Goal: Task Accomplishment & Management: Use online tool/utility

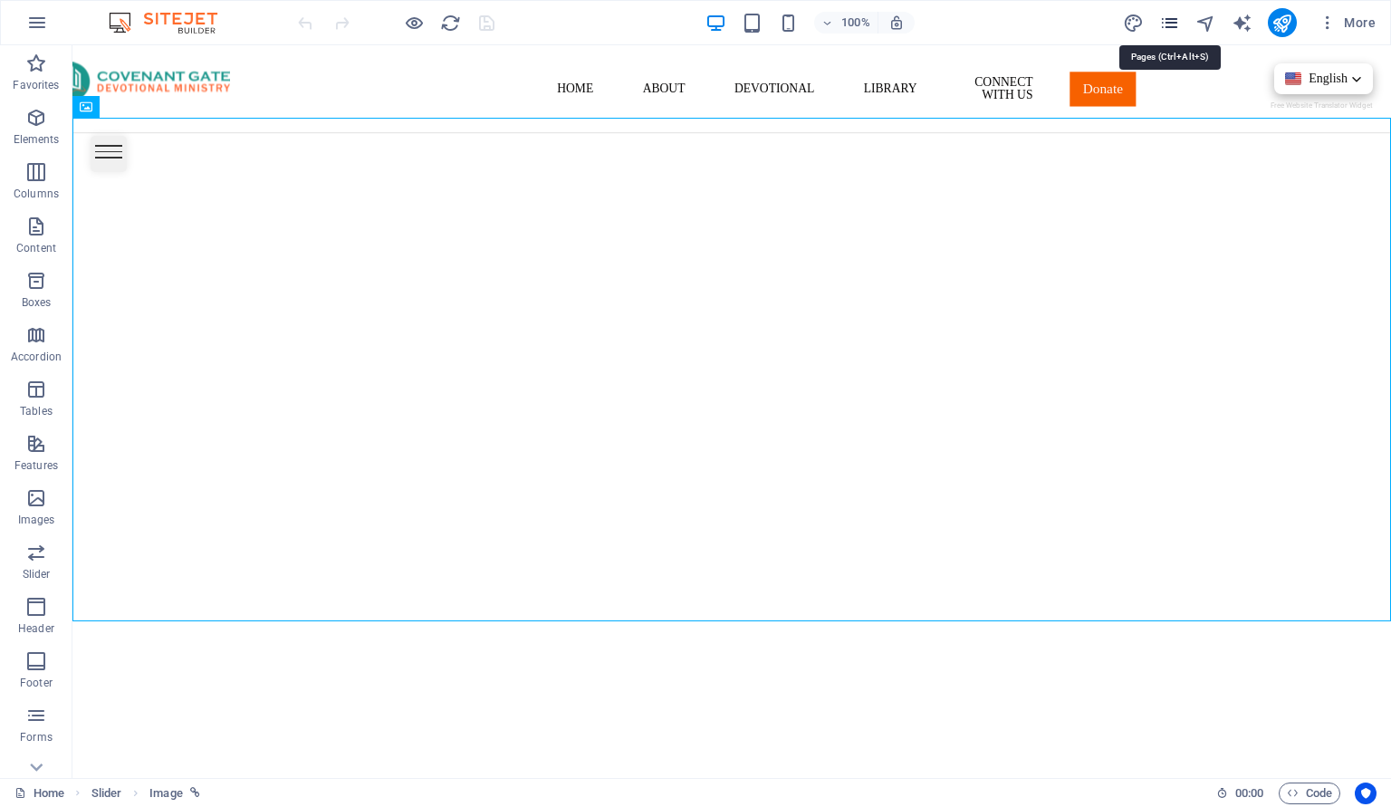
click at [1168, 19] on icon "pages" at bounding box center [1169, 23] width 21 height 21
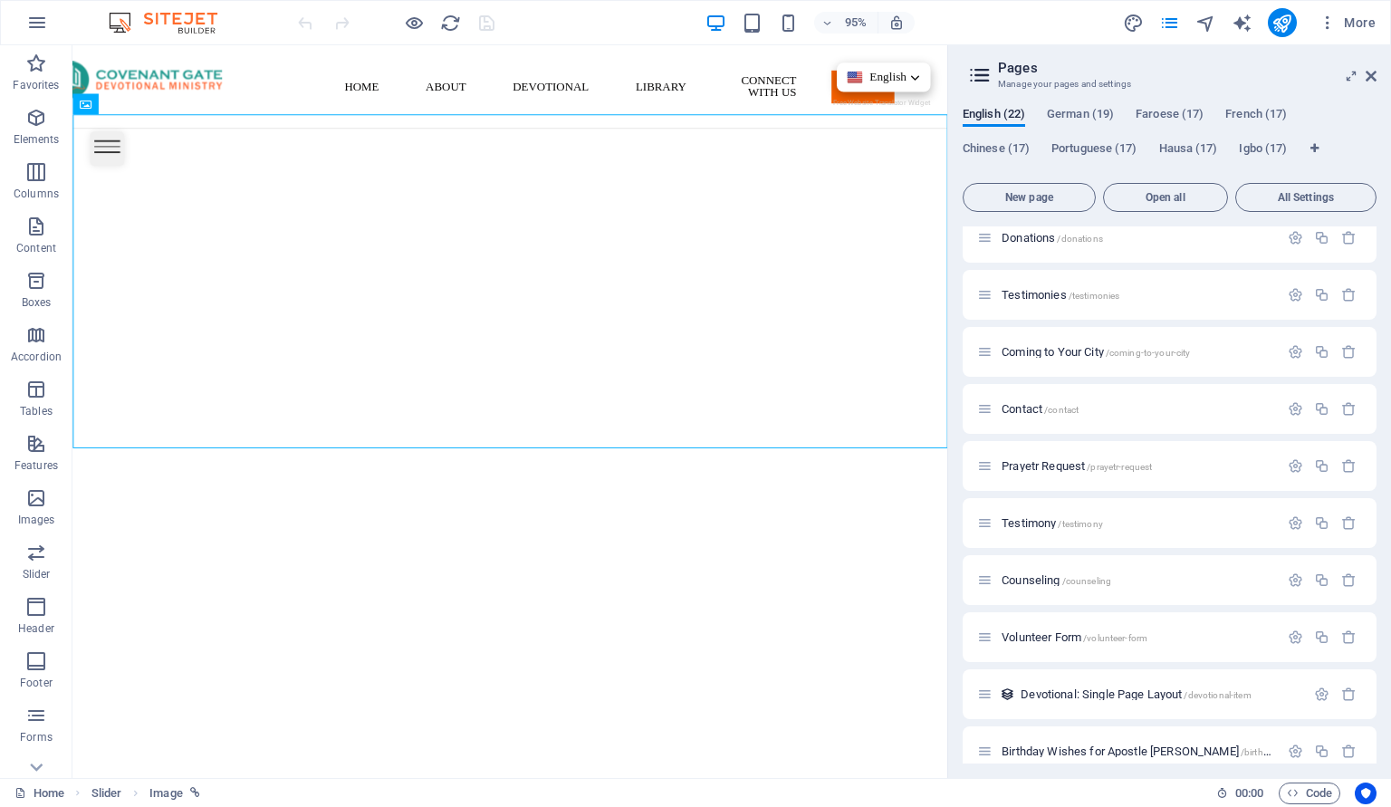
scroll to position [717, 0]
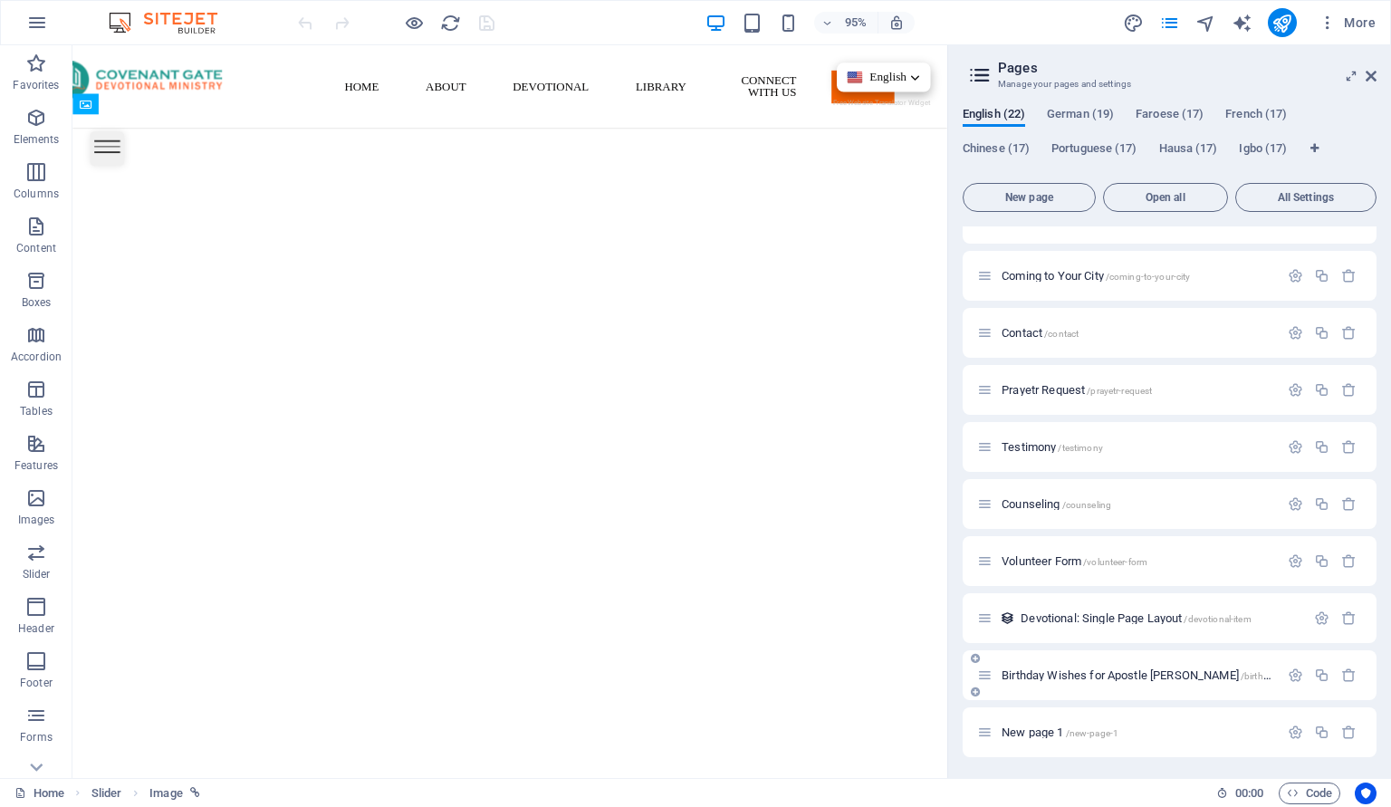
click at [1091, 675] on span "Birthday Wishes for [DEMOGRAPHIC_DATA] [PERSON_NAME] /birthday-wishes-for-apost…" at bounding box center [1216, 675] width 430 height 14
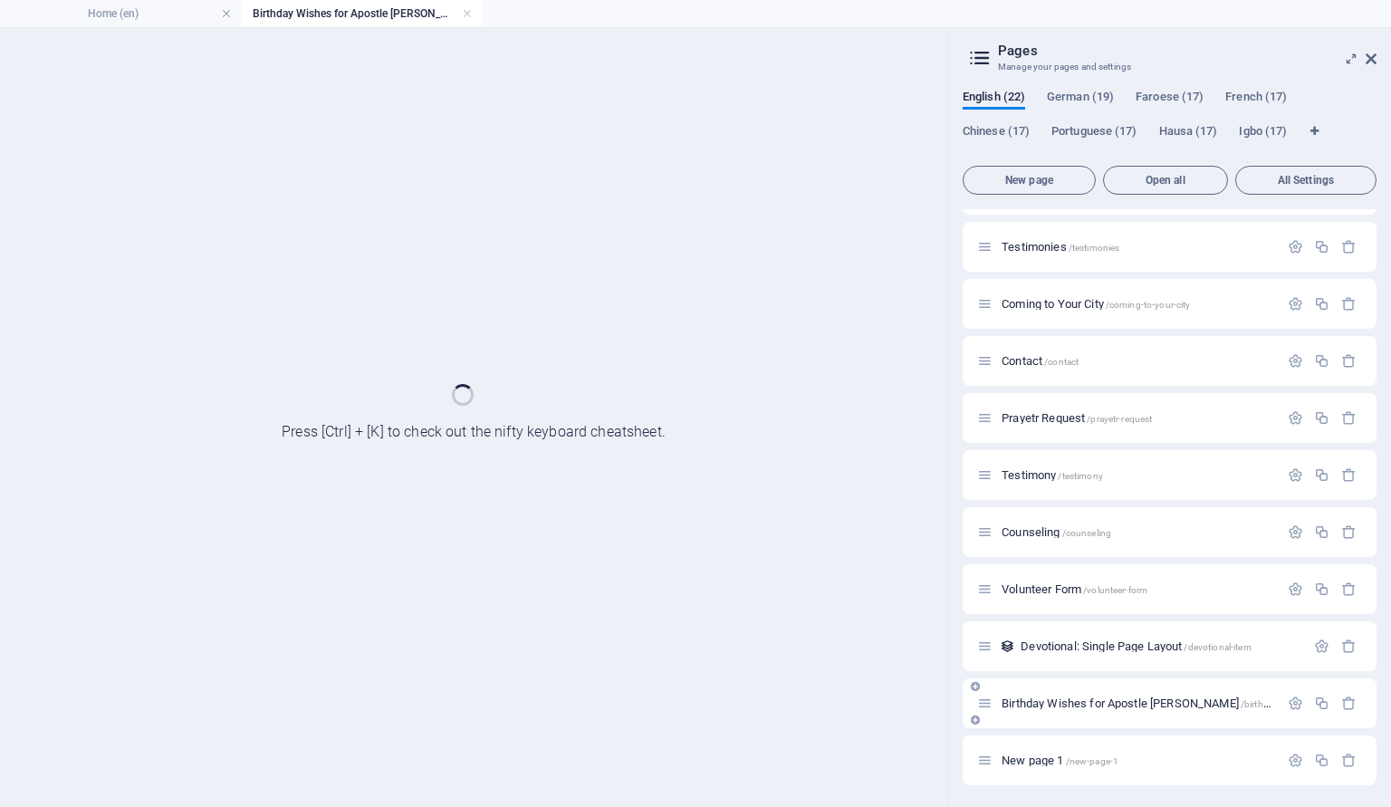
scroll to position [671, 0]
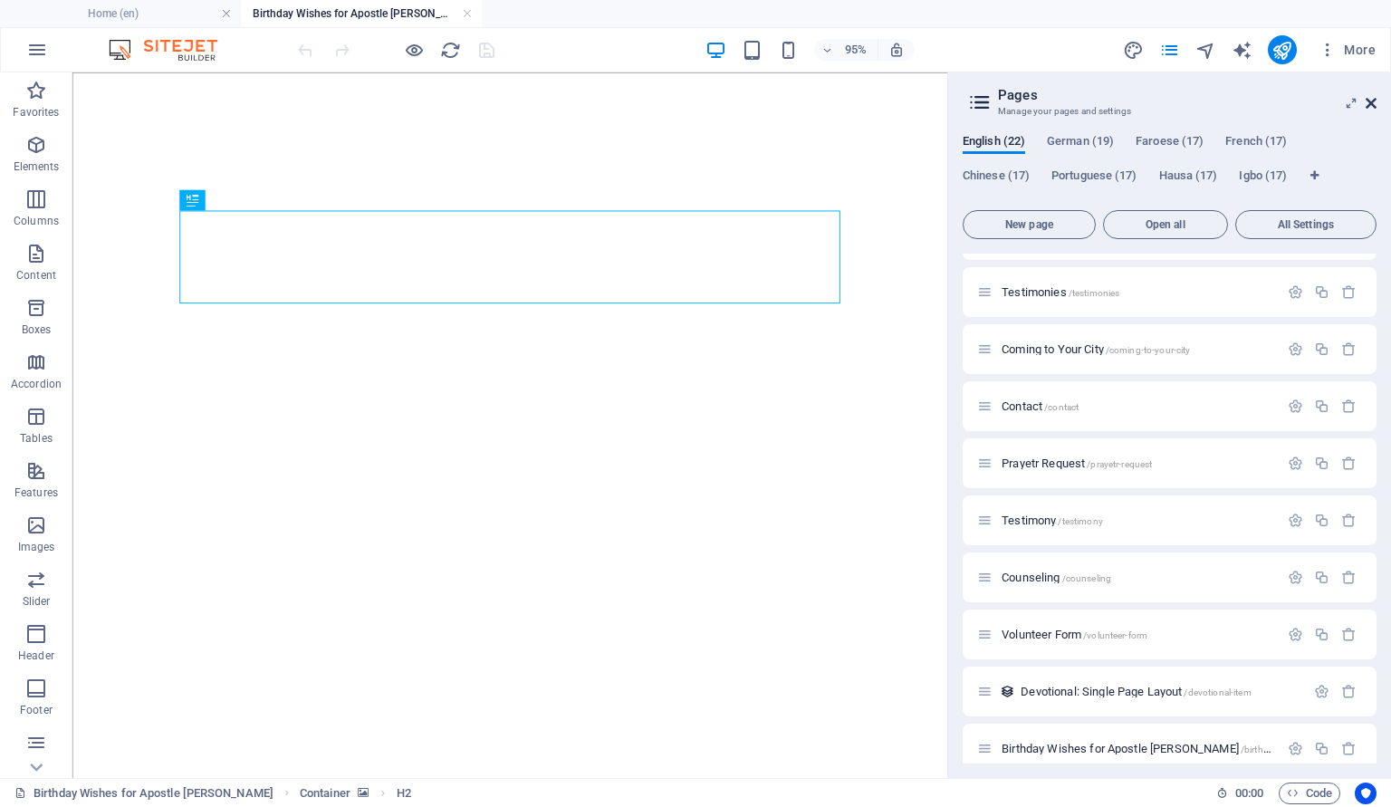
click at [1371, 107] on icon at bounding box center [1370, 103] width 11 height 14
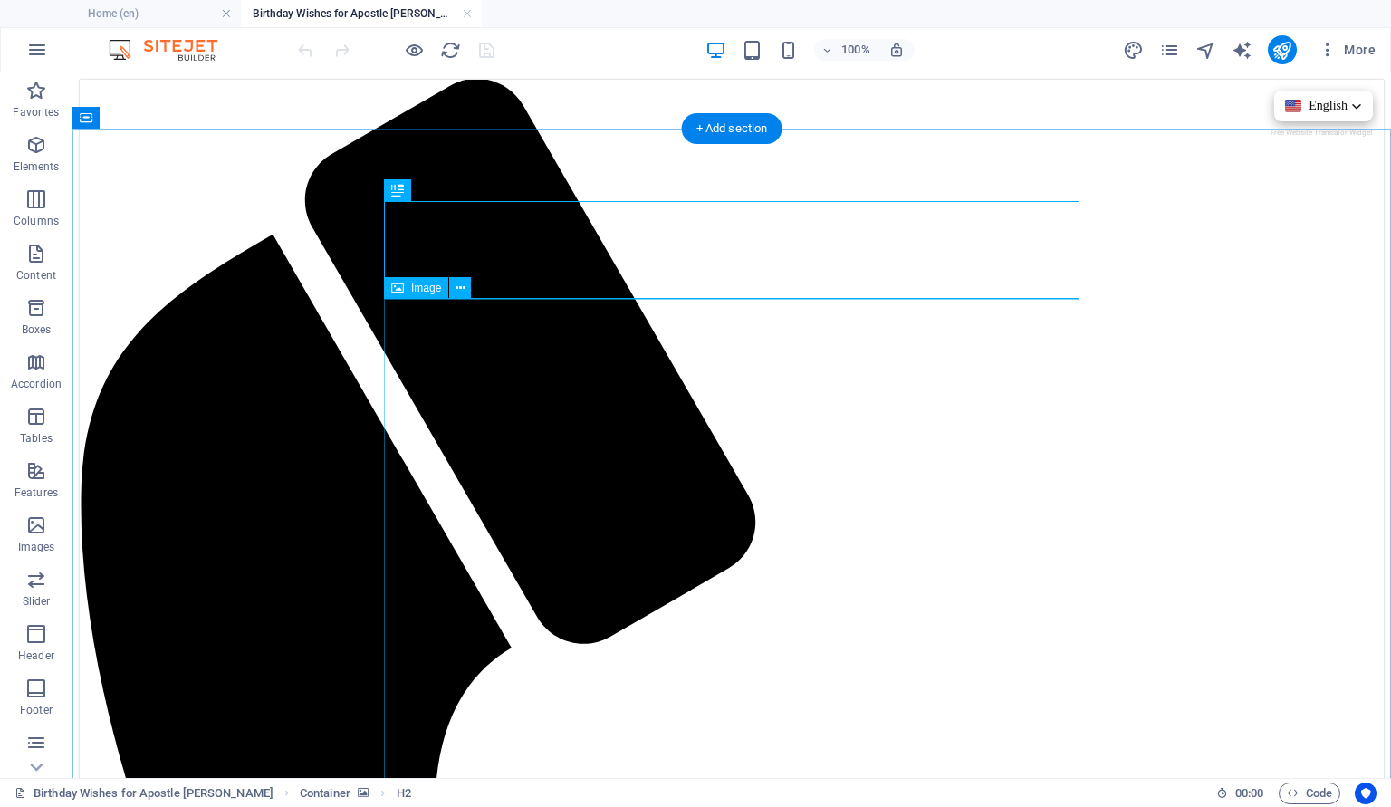
scroll to position [706, 0]
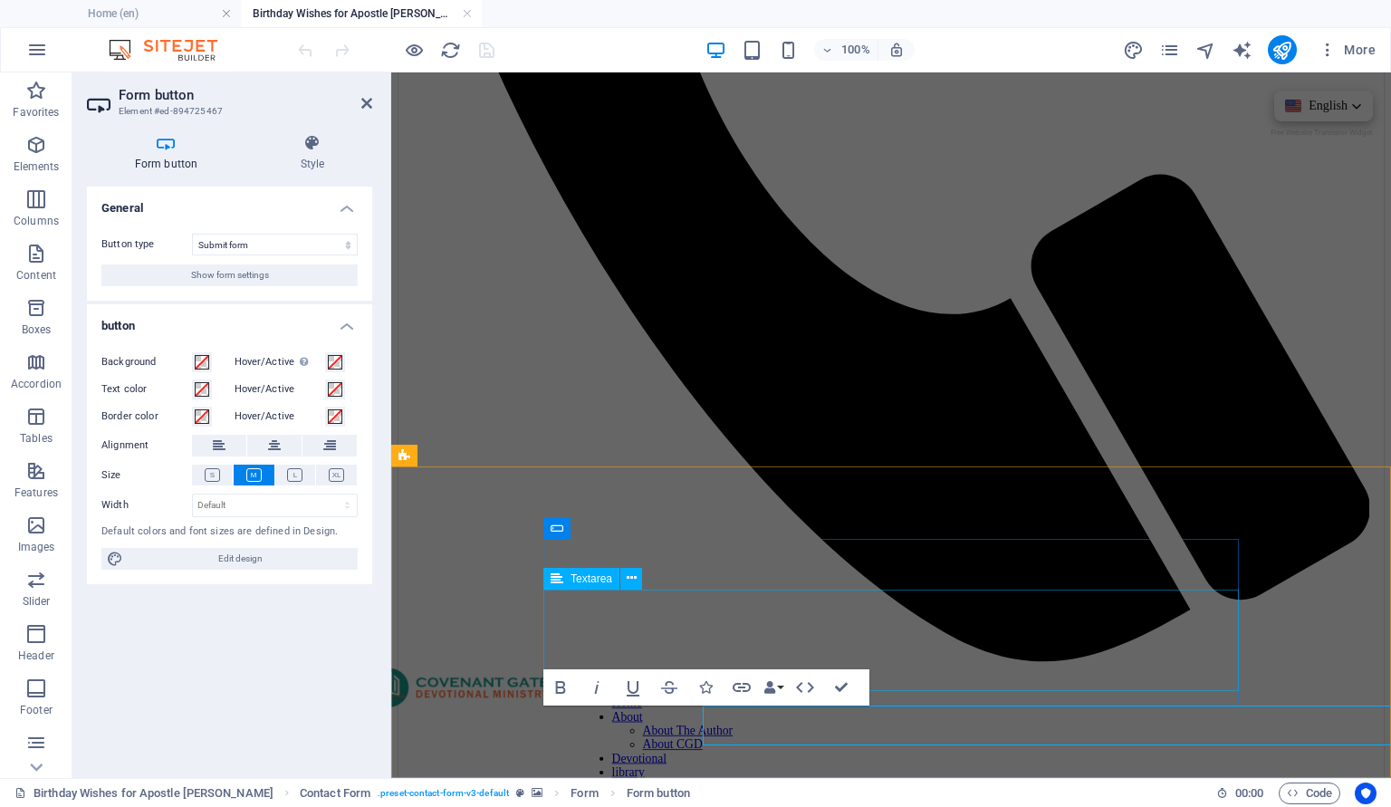
scroll to position [665, 0]
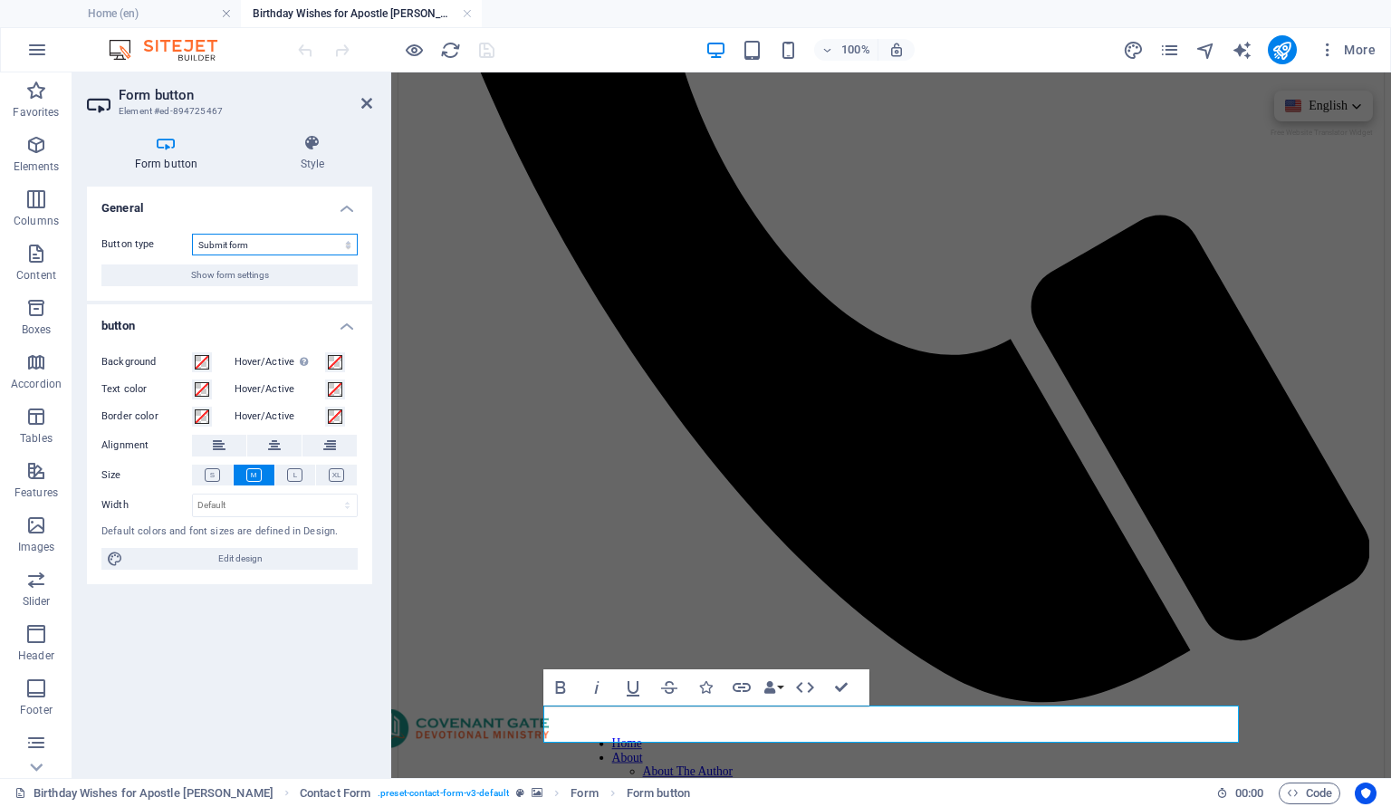
click at [284, 246] on select "Submit form Reset form No action" at bounding box center [275, 245] width 166 height 22
click at [269, 282] on span "Show form settings" at bounding box center [230, 275] width 78 height 22
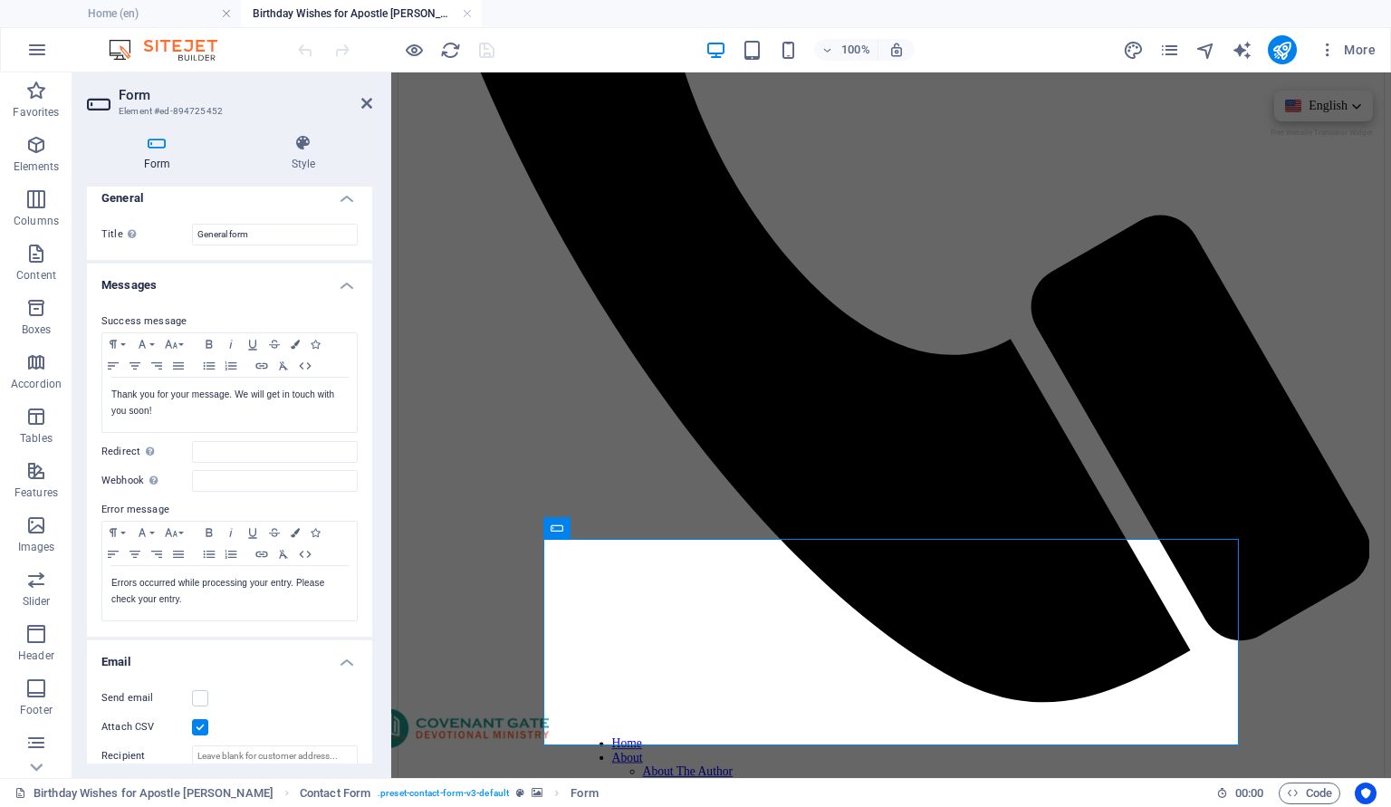
scroll to position [6, 0]
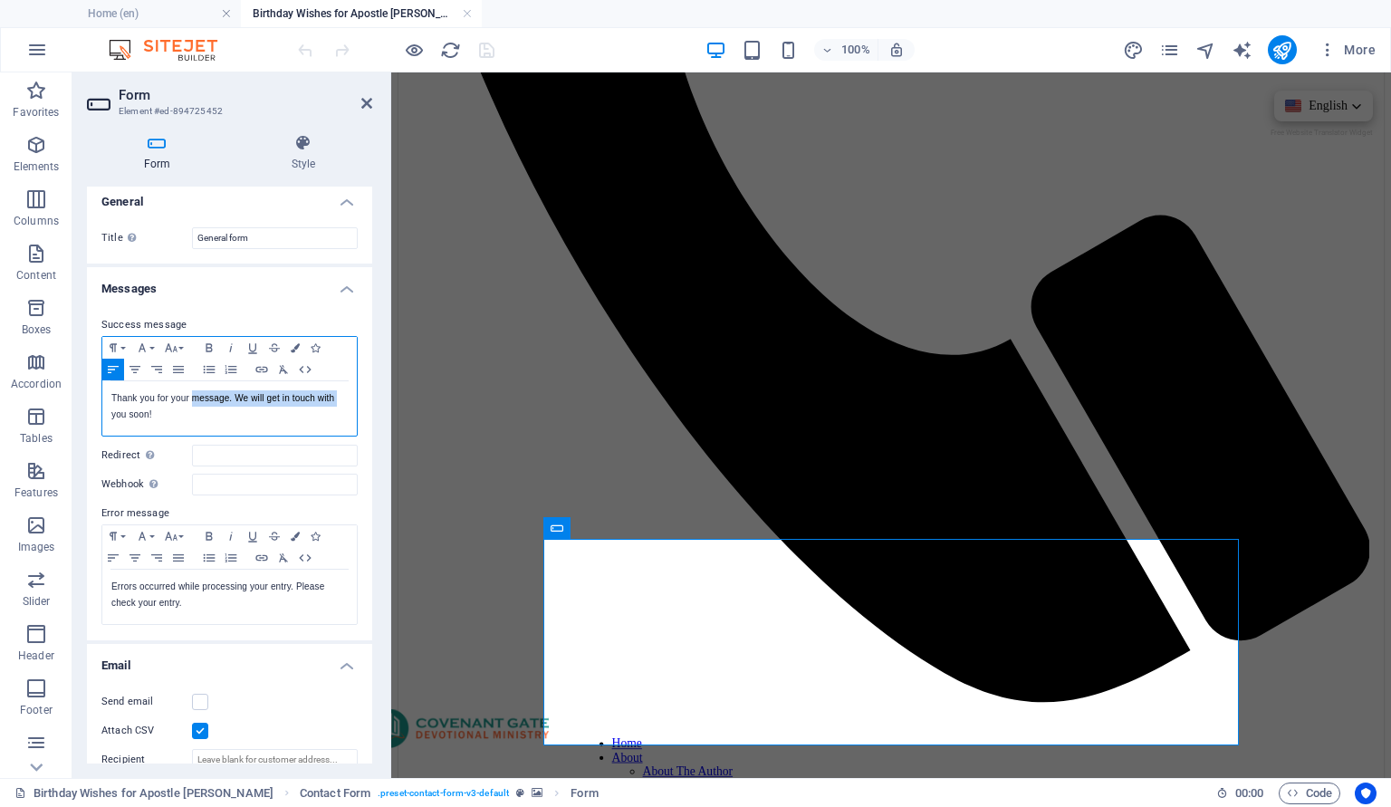
drag, startPoint x: 191, startPoint y: 397, endPoint x: 347, endPoint y: 402, distance: 155.8
click at [347, 402] on p "Thank you for your message. We will get in touch with you soon!" at bounding box center [229, 406] width 236 height 33
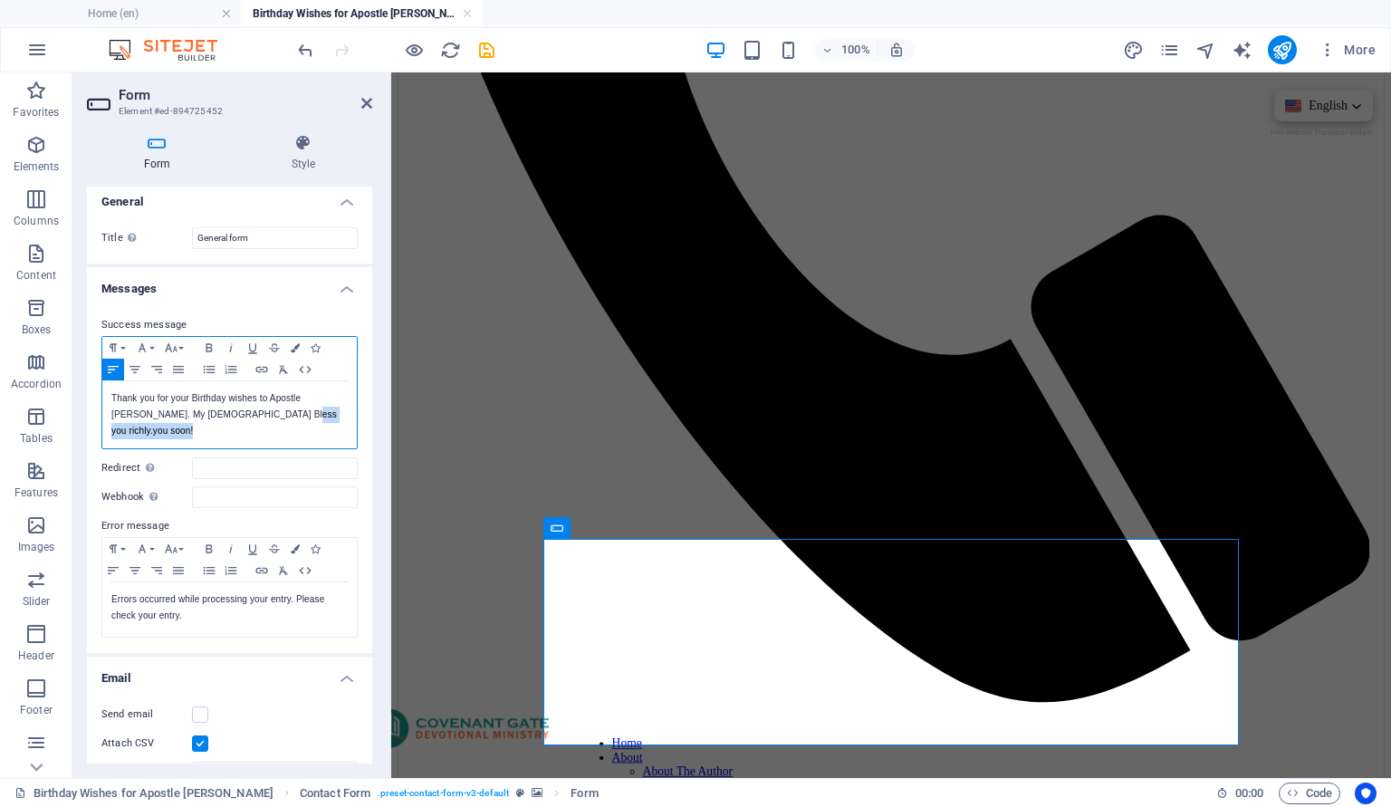
drag, startPoint x: 299, startPoint y: 418, endPoint x: 252, endPoint y: 419, distance: 47.1
click at [252, 419] on p "Thank you for your Birthday wishes to Apostle [PERSON_NAME]. My [DEMOGRAPHIC_DA…" at bounding box center [229, 414] width 236 height 49
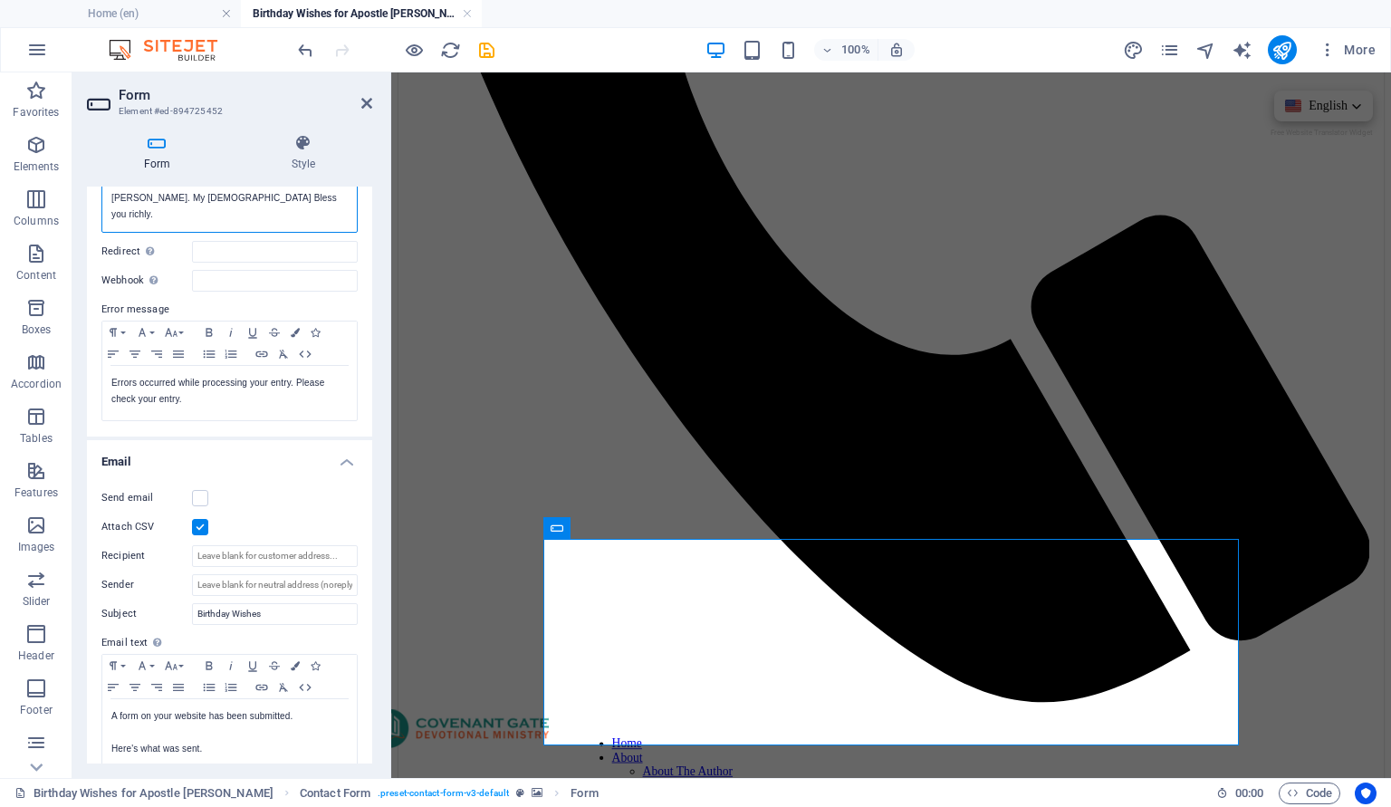
scroll to position [226, 0]
click at [198, 486] on label at bounding box center [200, 494] width 16 height 16
click at [0, 0] on input "Send email" at bounding box center [0, 0] width 0 height 0
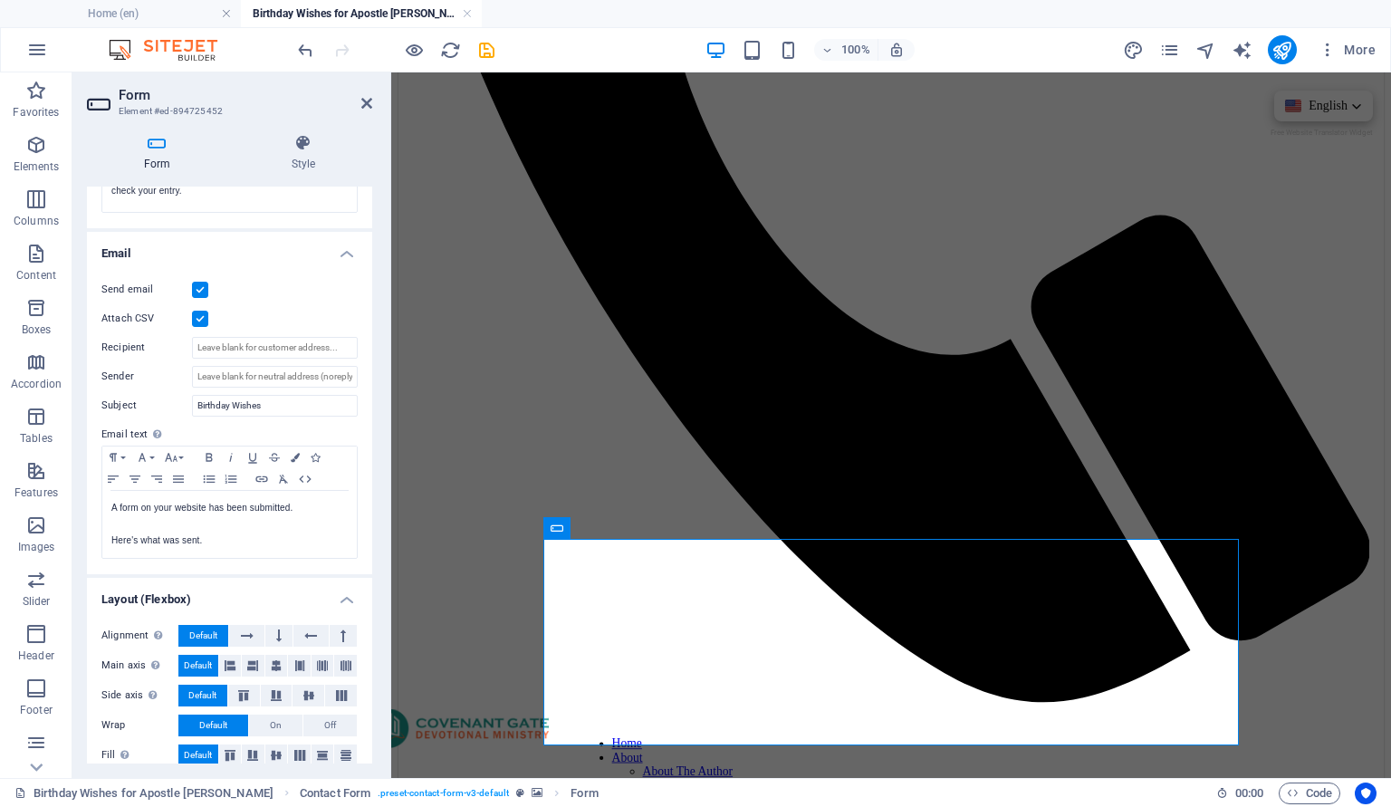
scroll to position [435, 0]
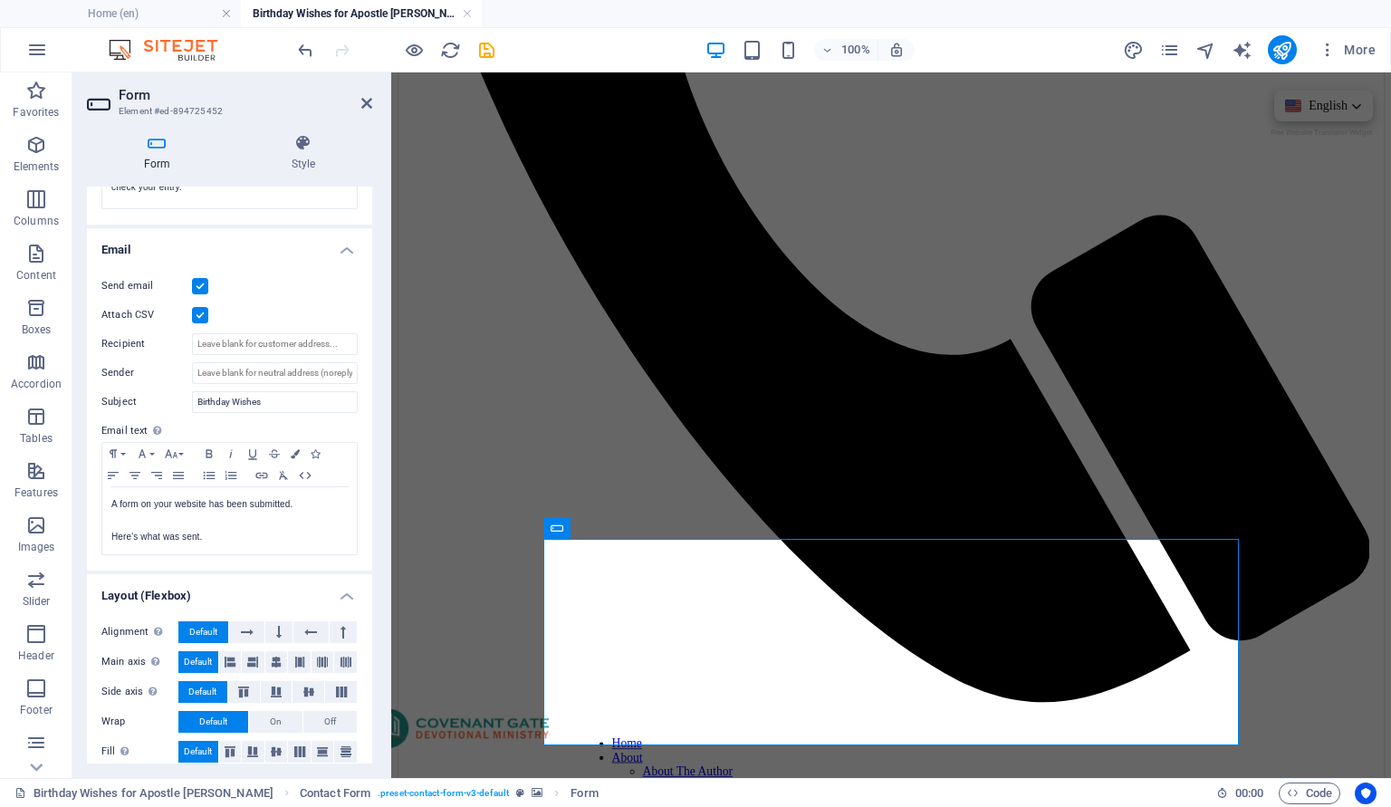
click at [201, 307] on label at bounding box center [200, 315] width 16 height 16
click at [0, 0] on input "Attach CSV" at bounding box center [0, 0] width 0 height 0
click at [231, 333] on input "Recipient" at bounding box center [275, 344] width 166 height 22
click at [230, 362] on input "Sender" at bounding box center [275, 373] width 166 height 22
click at [201, 335] on input "Recipient" at bounding box center [275, 344] width 166 height 22
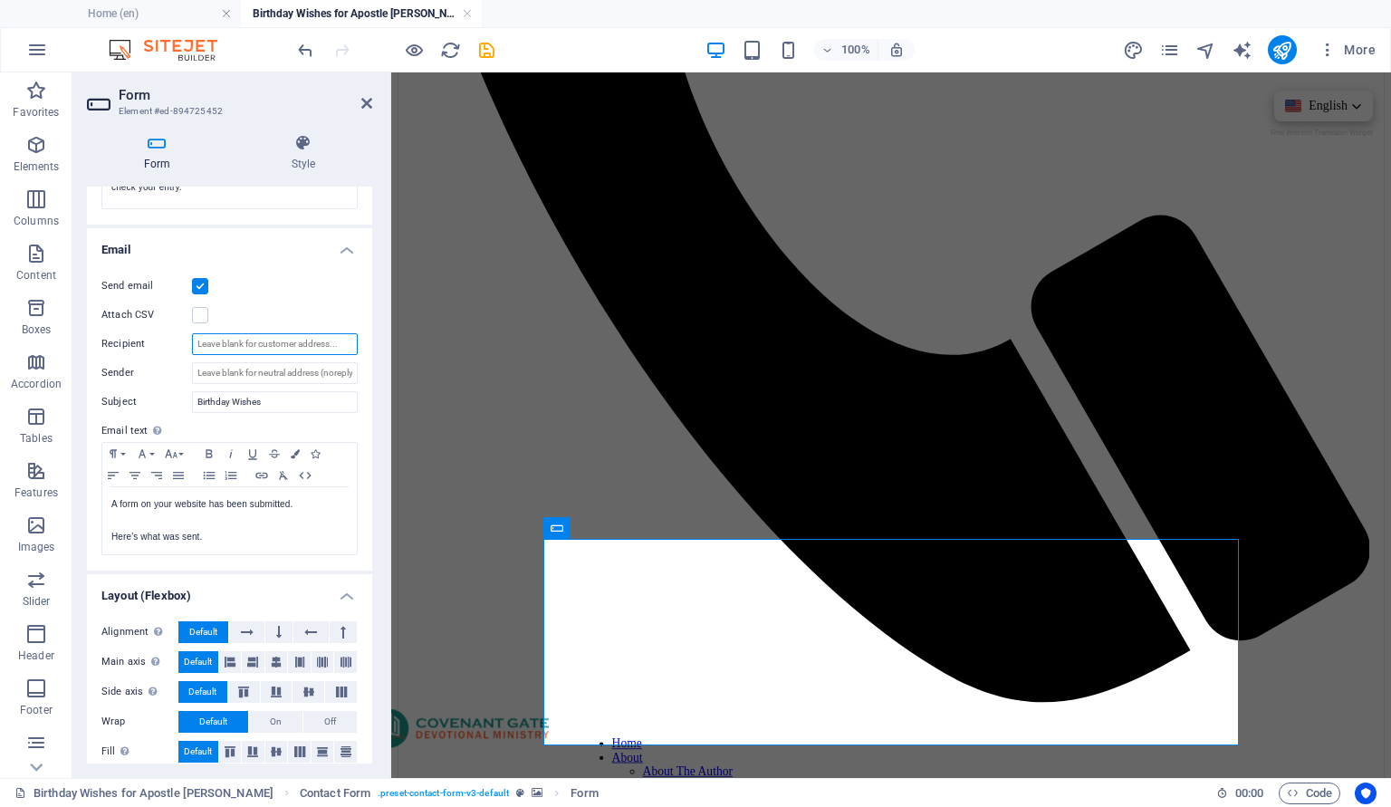
drag, startPoint x: 201, startPoint y: 335, endPoint x: 357, endPoint y: 310, distance: 157.8
click at [357, 333] on input "Recipient" at bounding box center [275, 344] width 166 height 22
click at [273, 362] on input "Sender" at bounding box center [275, 373] width 166 height 22
type input "i"
click at [277, 336] on input "Recipient" at bounding box center [275, 344] width 166 height 22
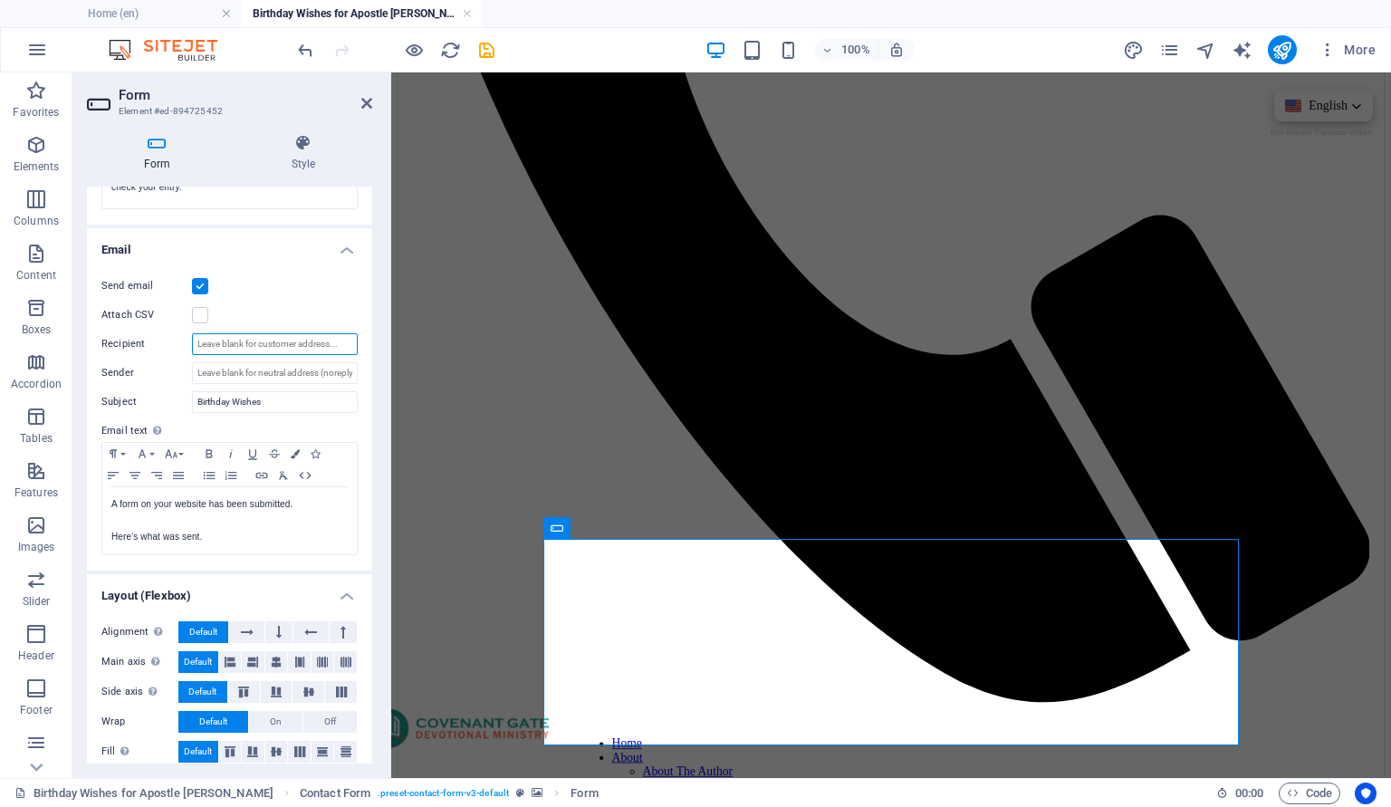
click at [277, 336] on input "Recipient" at bounding box center [275, 344] width 166 height 22
type input "[EMAIL_ADDRESS][DOMAIN_NAME]"
click at [307, 149] on icon at bounding box center [303, 143] width 138 height 18
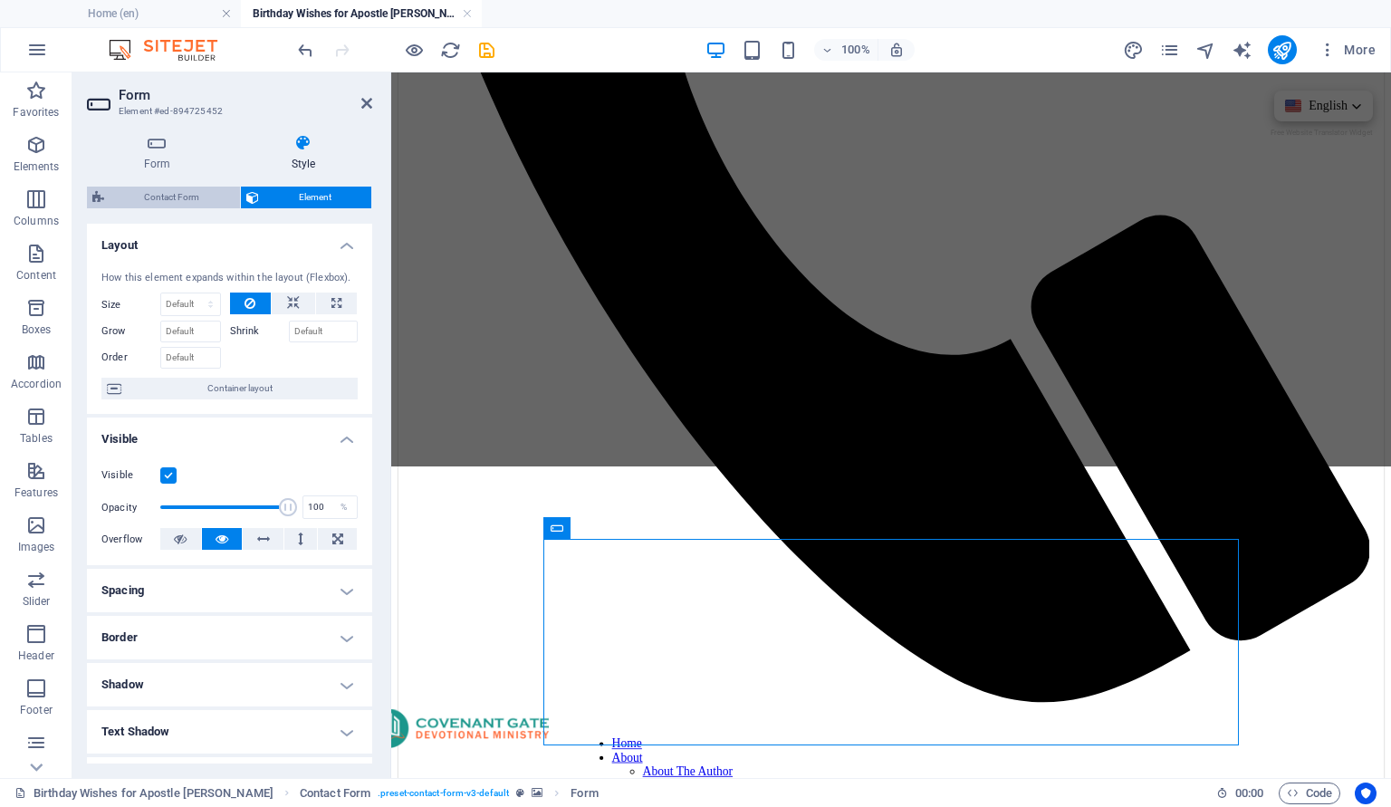
click at [179, 202] on span "Contact Form" at bounding box center [172, 198] width 125 height 22
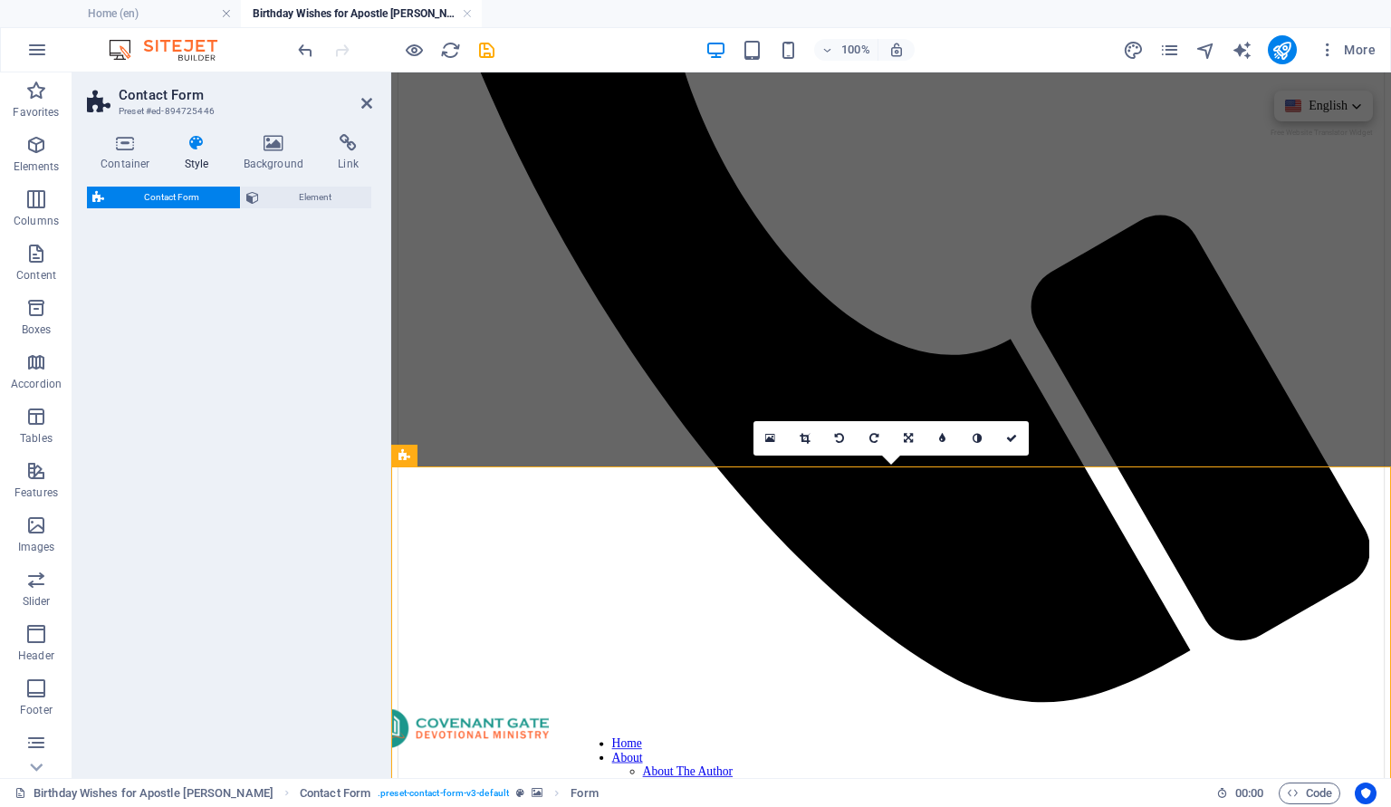
select select "rem"
select select "preset-contact-form-v3-default"
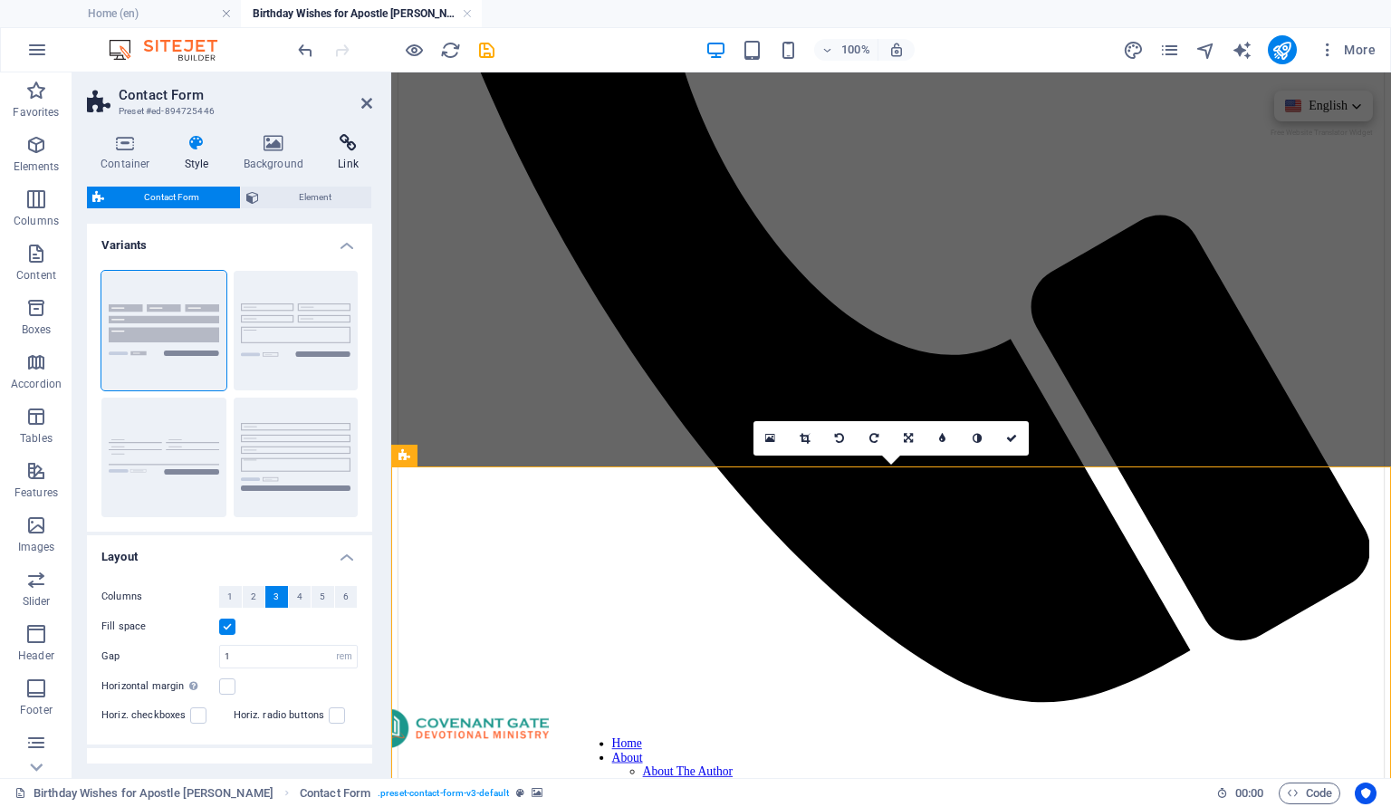
click at [350, 158] on h4 "Link" at bounding box center [348, 153] width 48 height 38
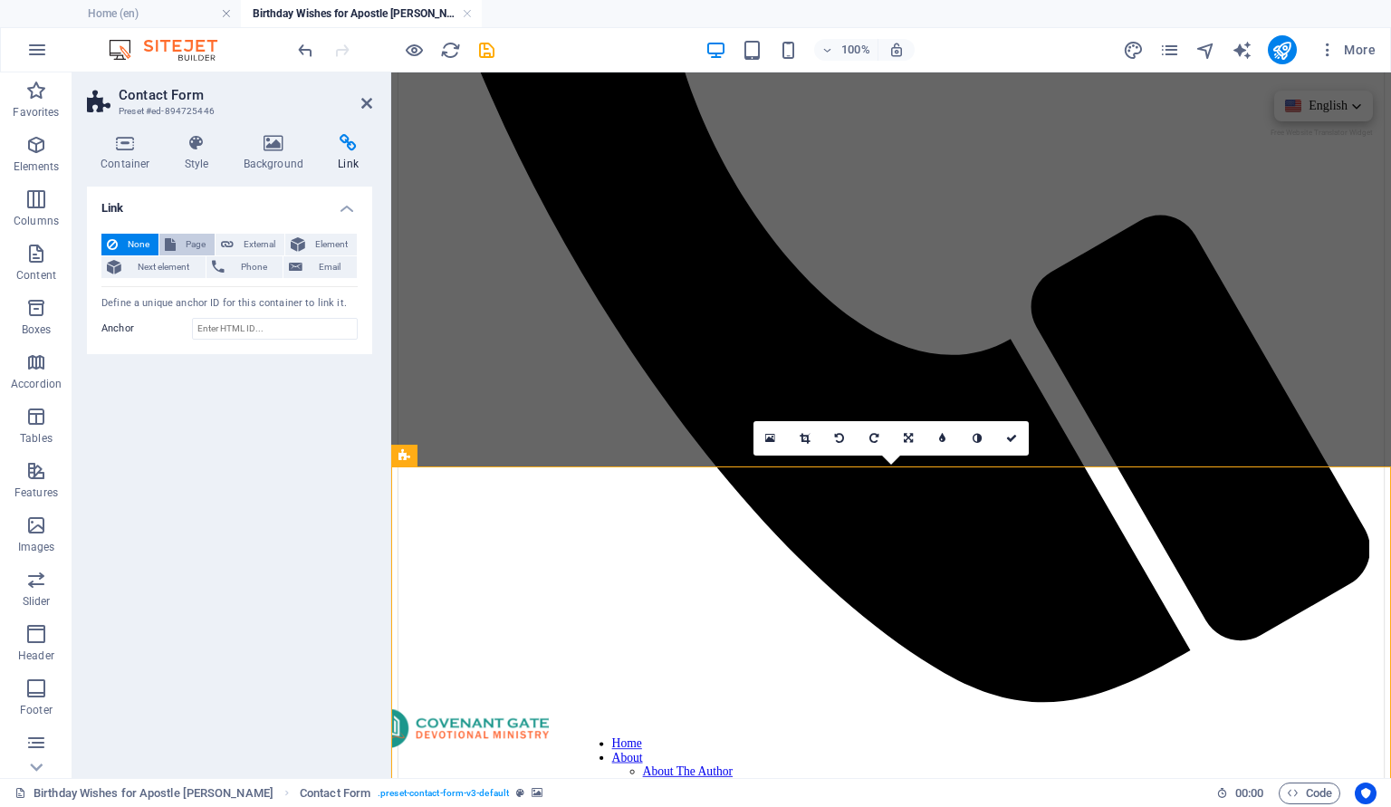
click at [194, 245] on span "Page" at bounding box center [195, 245] width 28 height 22
select select
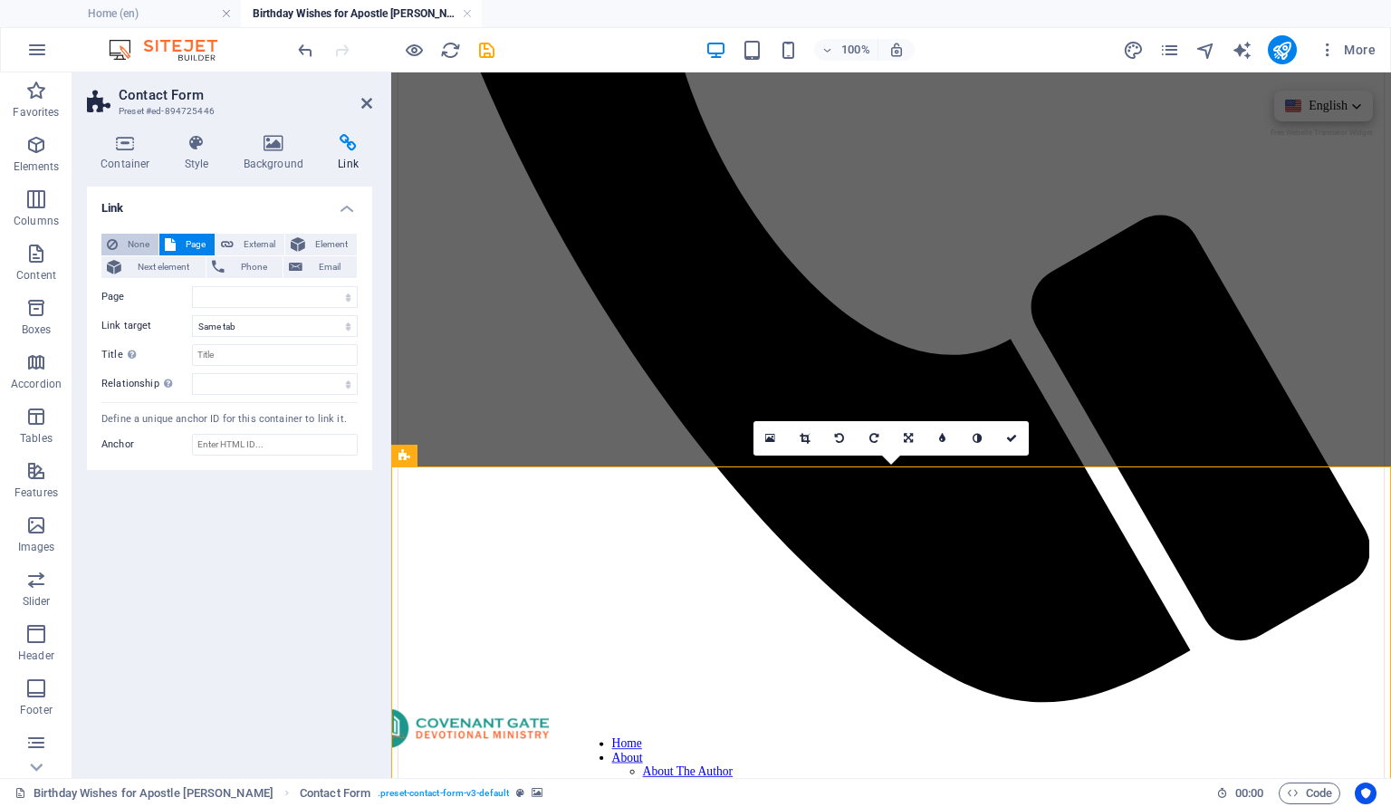
click at [129, 244] on span "None" at bounding box center [138, 245] width 30 height 22
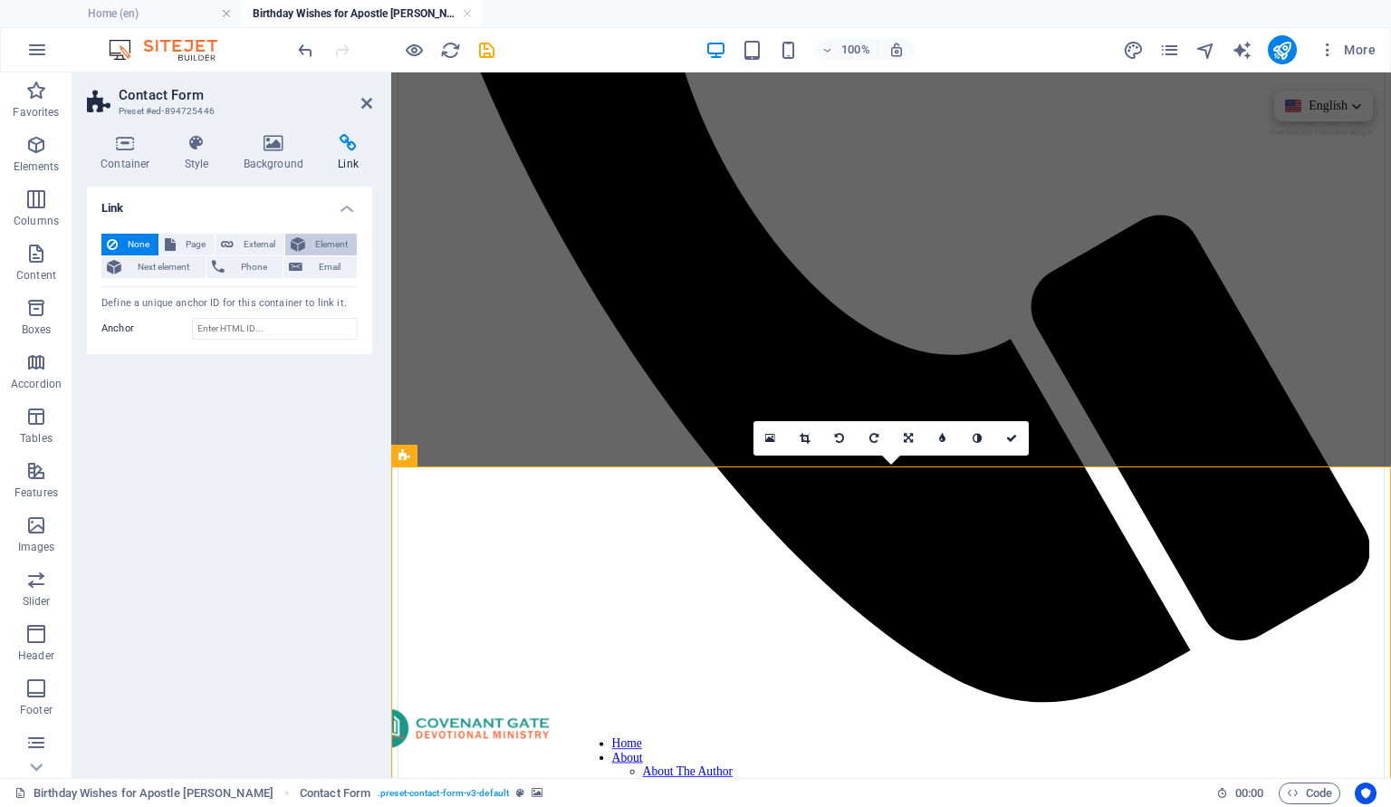
click at [306, 244] on button "Element" at bounding box center [321, 245] width 72 height 22
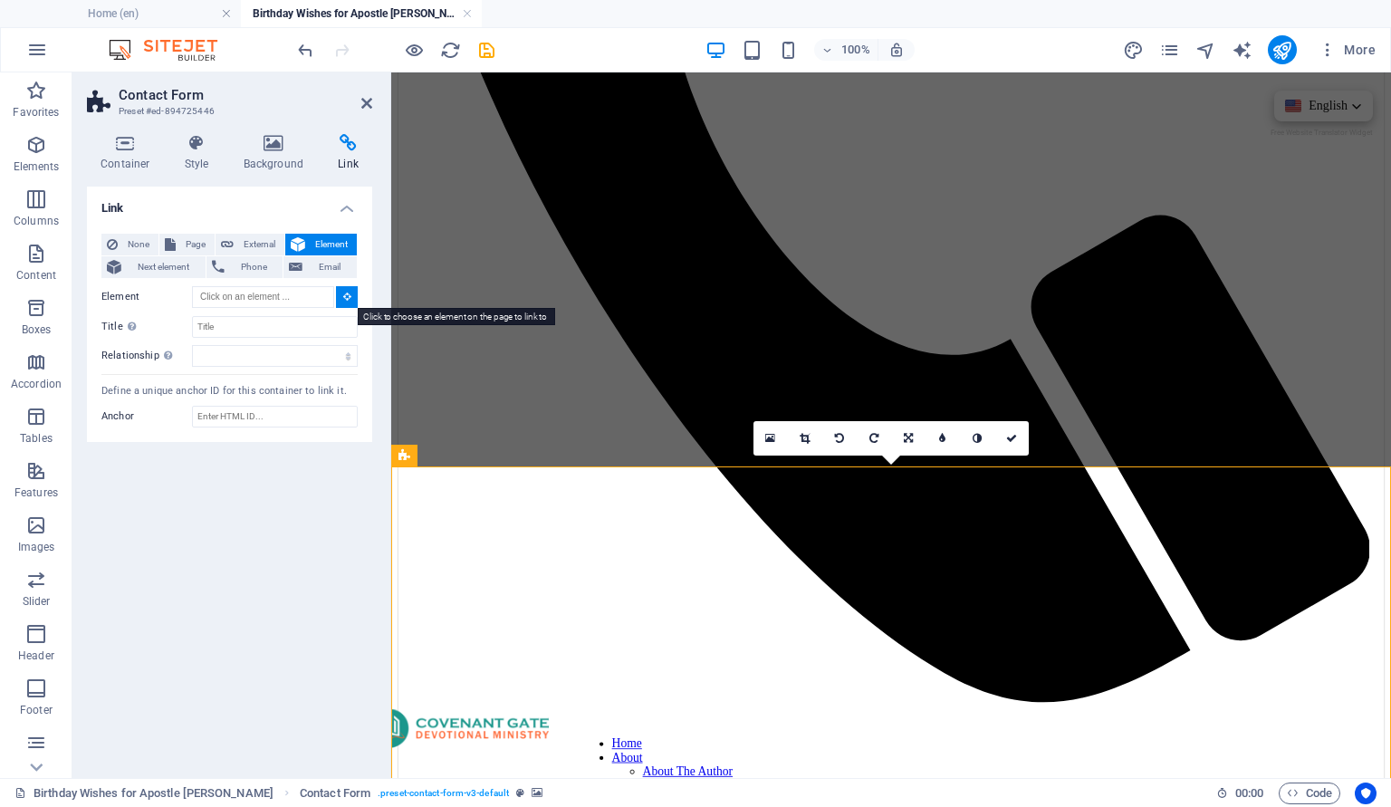
click at [346, 298] on icon at bounding box center [347, 296] width 8 height 9
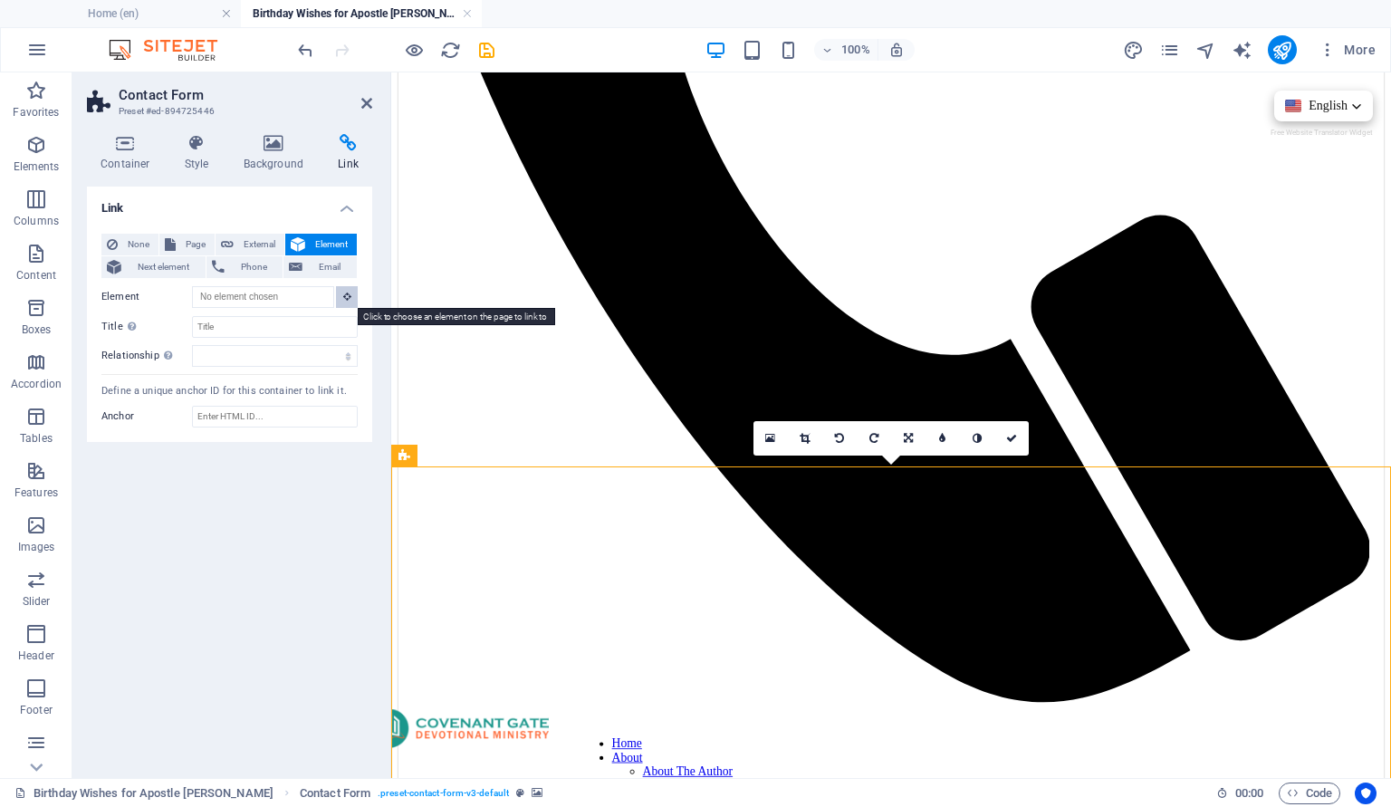
click at [346, 298] on icon at bounding box center [347, 296] width 8 height 9
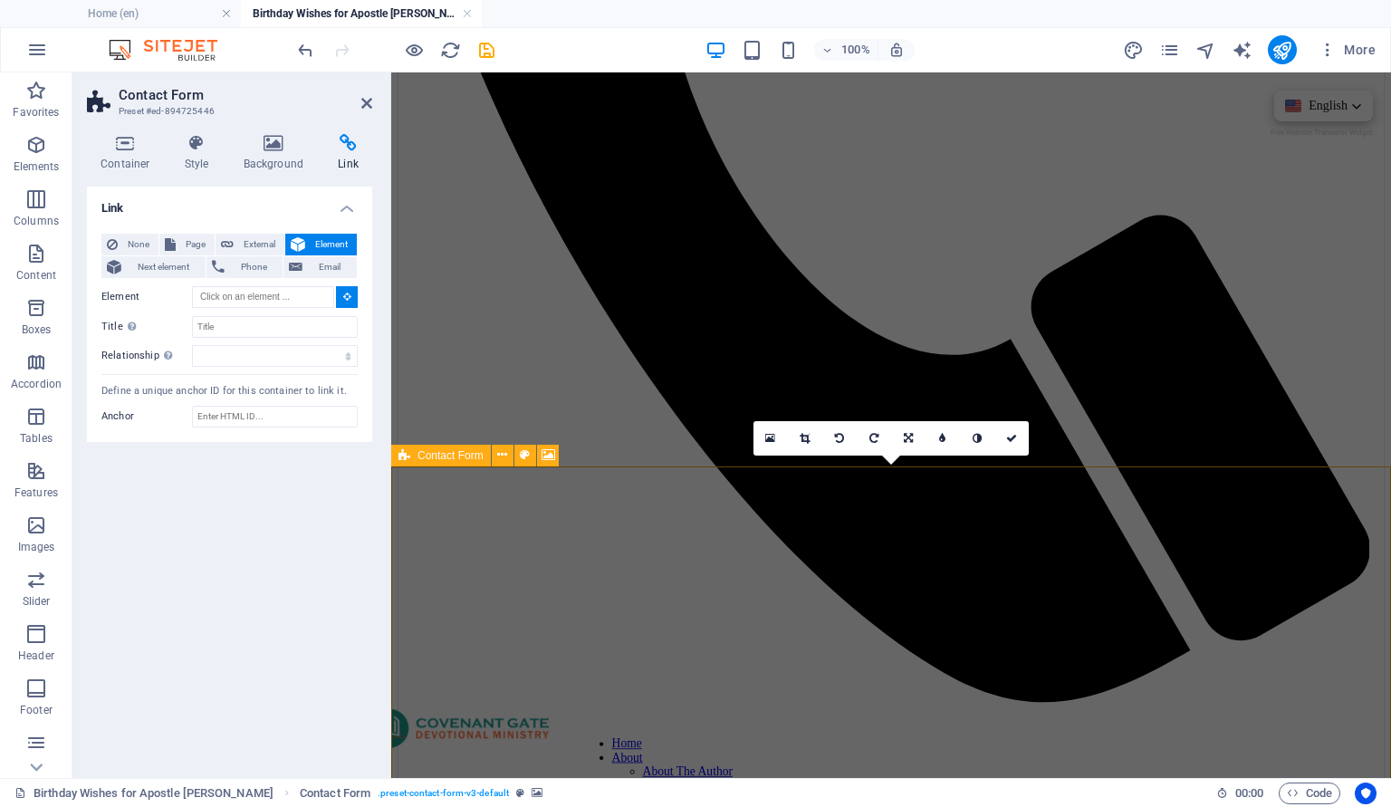
click at [404, 465] on icon at bounding box center [404, 456] width 12 height 22
type input "#ed-894725446"
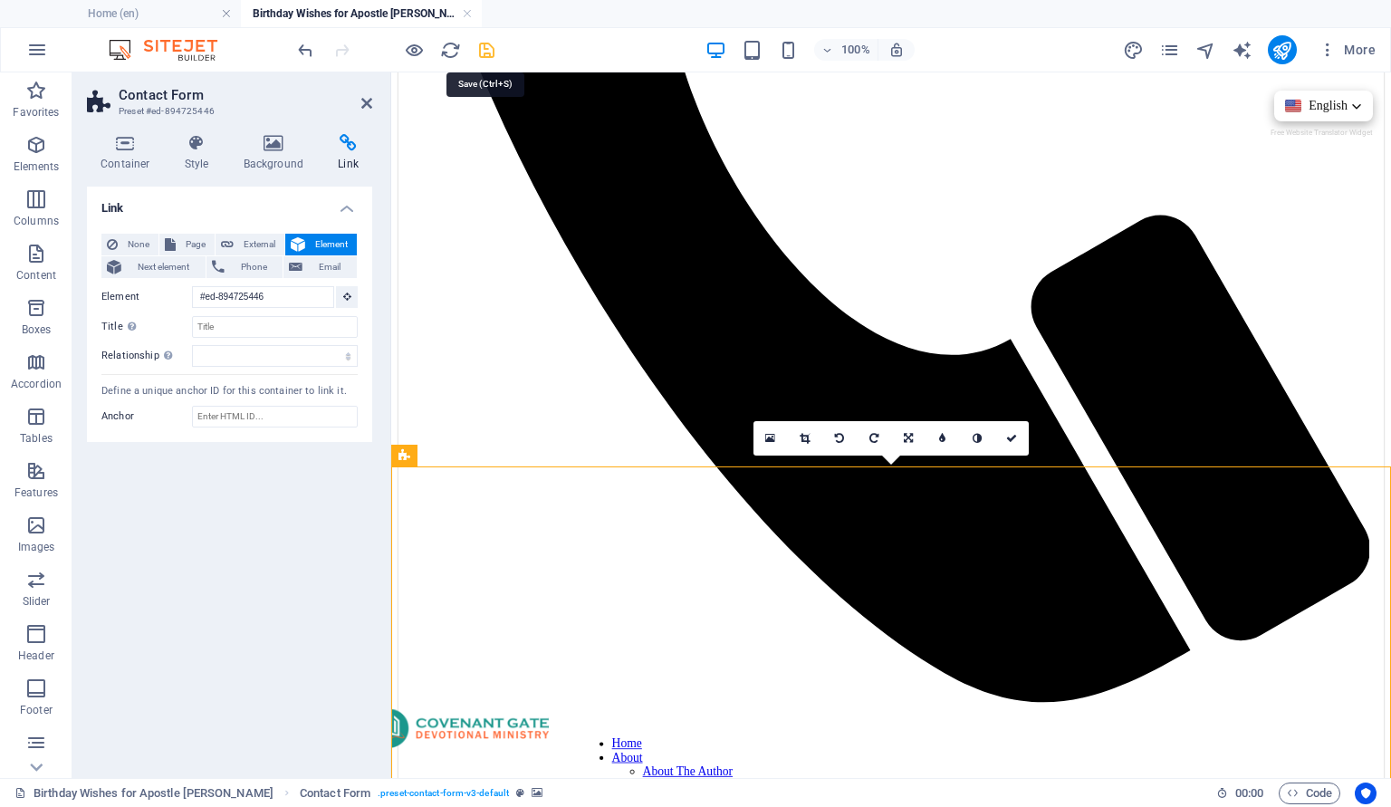
click at [481, 53] on icon "save" at bounding box center [486, 50] width 21 height 21
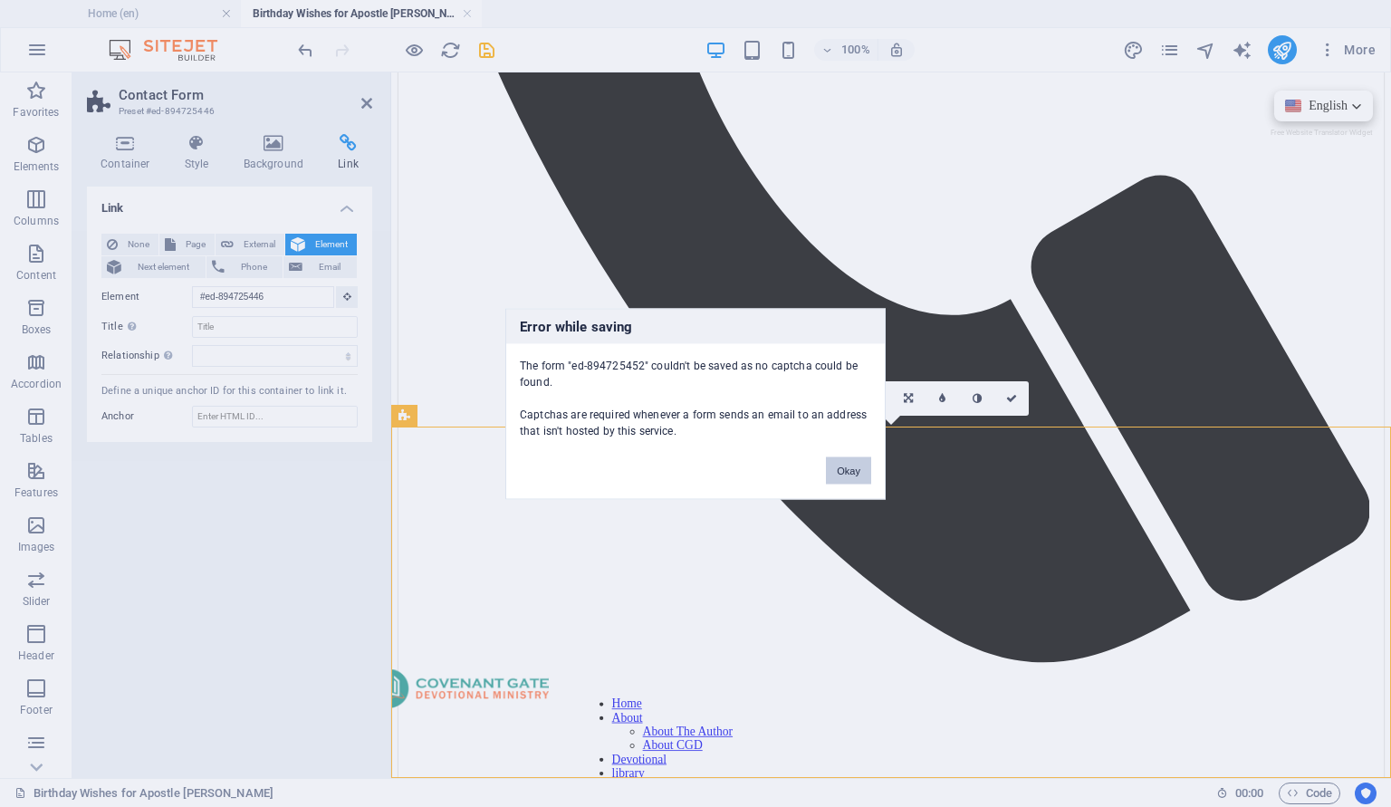
click at [847, 474] on button "Okay" at bounding box center [848, 469] width 45 height 27
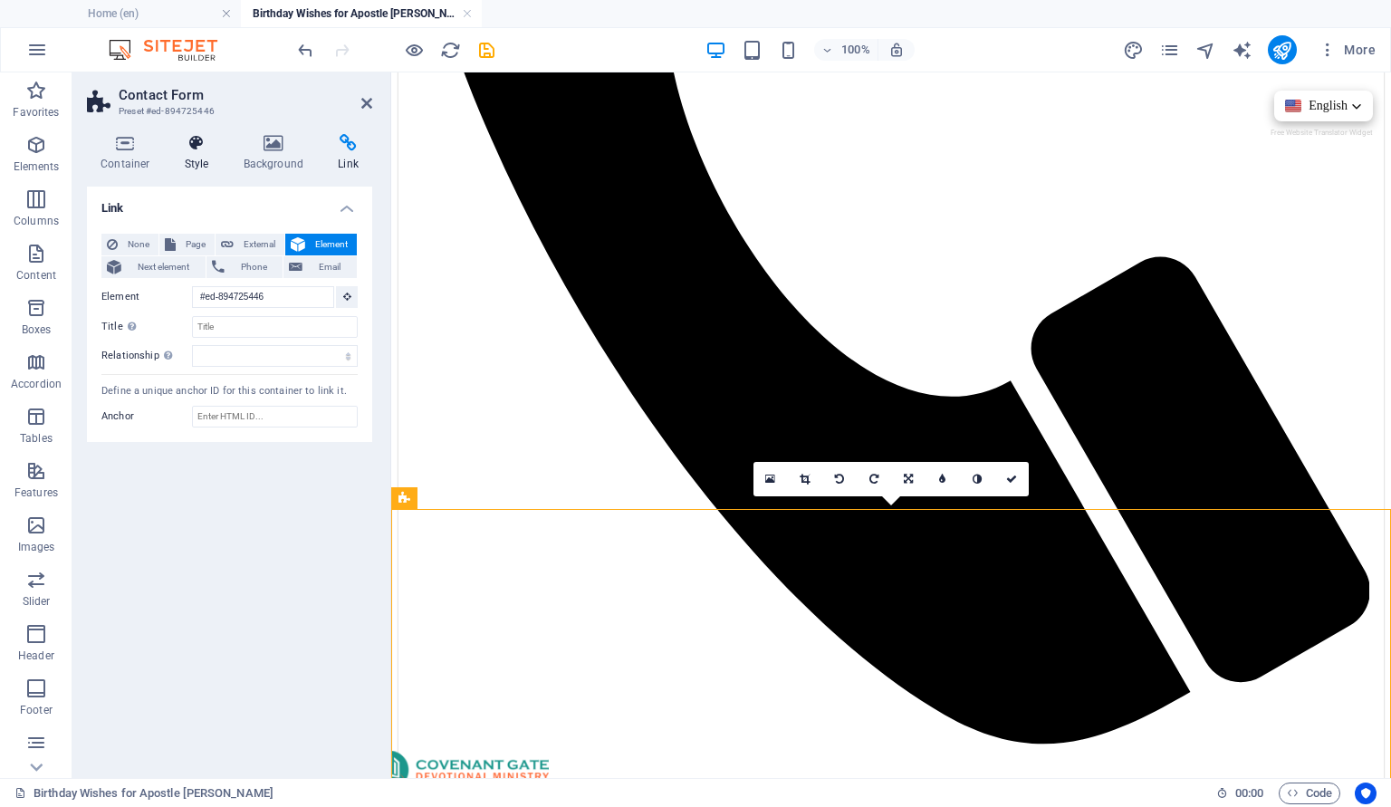
scroll to position [621, 0]
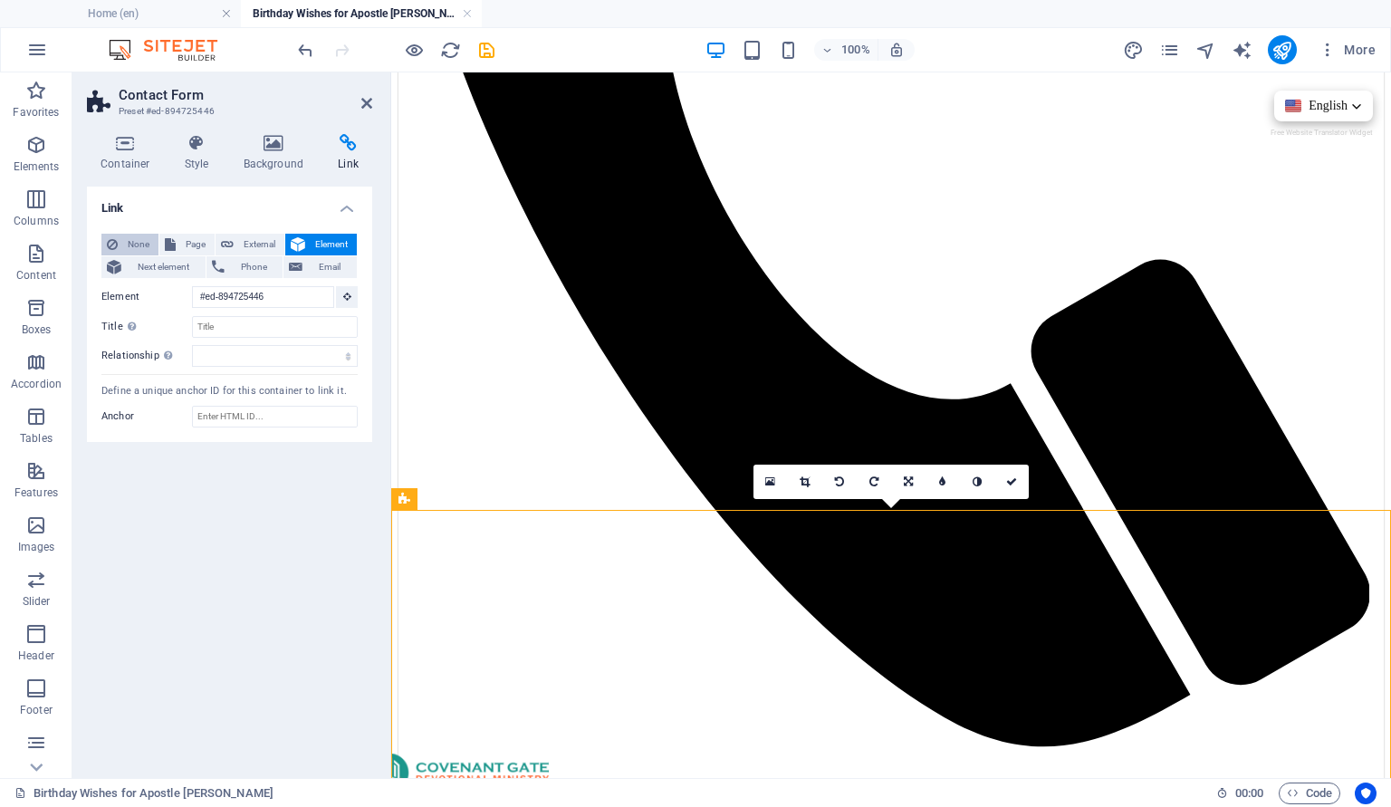
click at [133, 241] on span "None" at bounding box center [138, 245] width 30 height 22
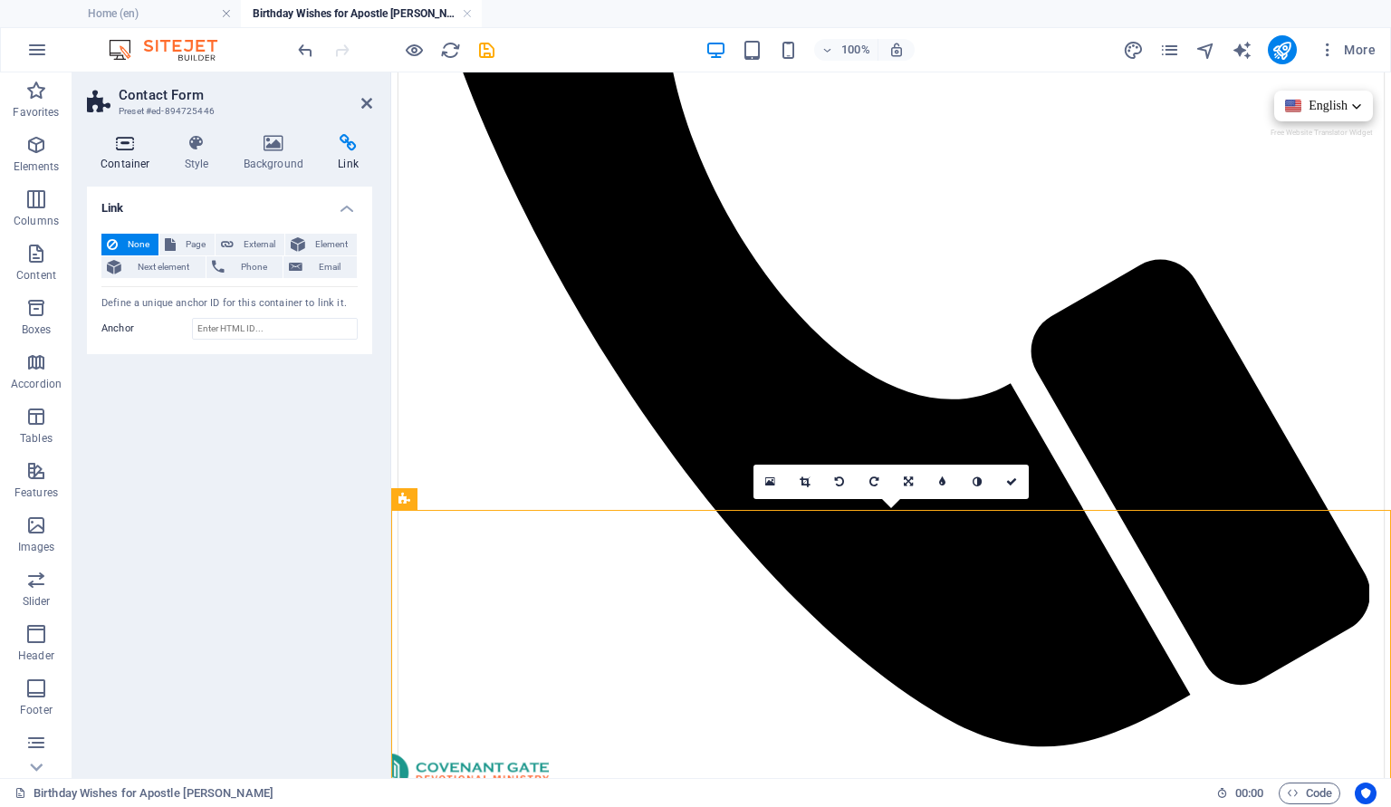
click at [120, 158] on h4 "Container" at bounding box center [129, 153] width 84 height 38
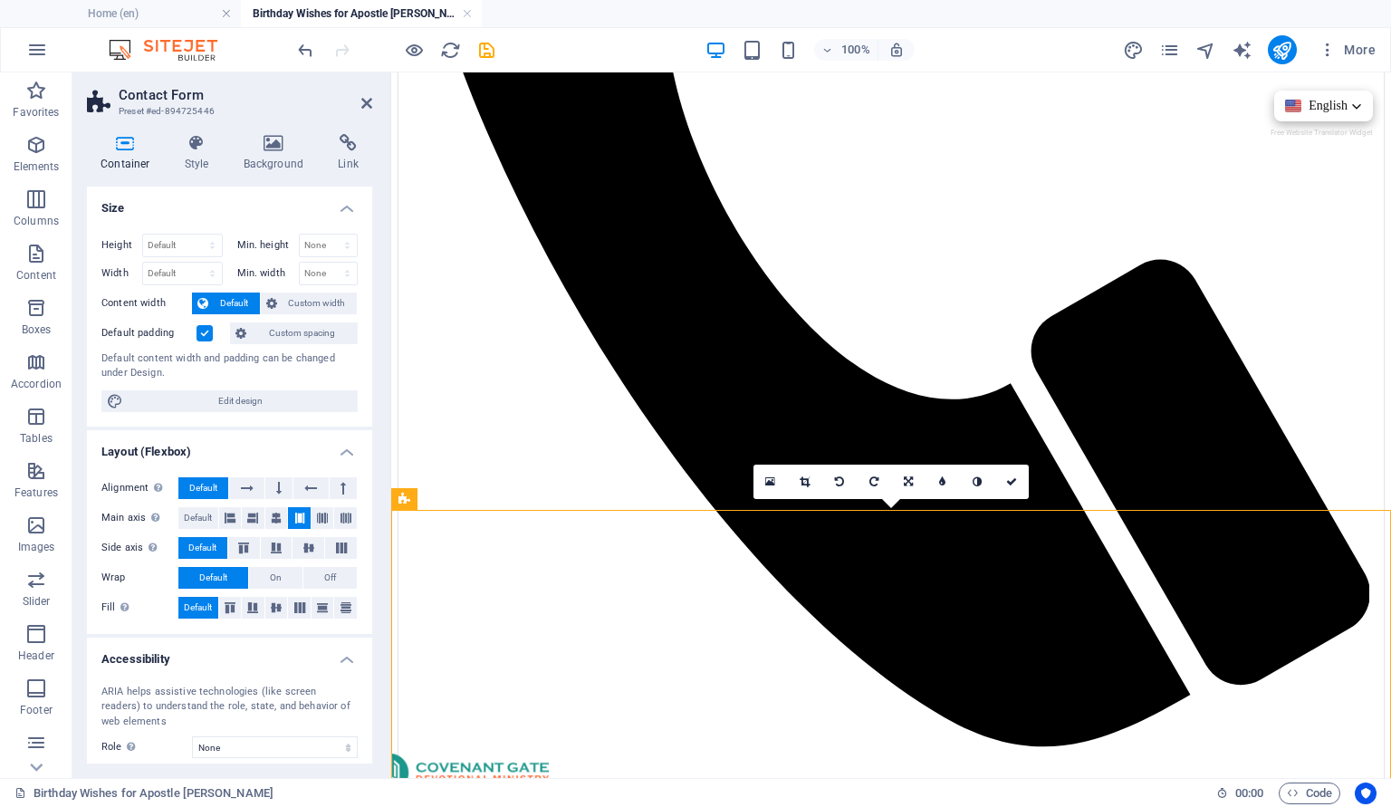
scroll to position [123, 0]
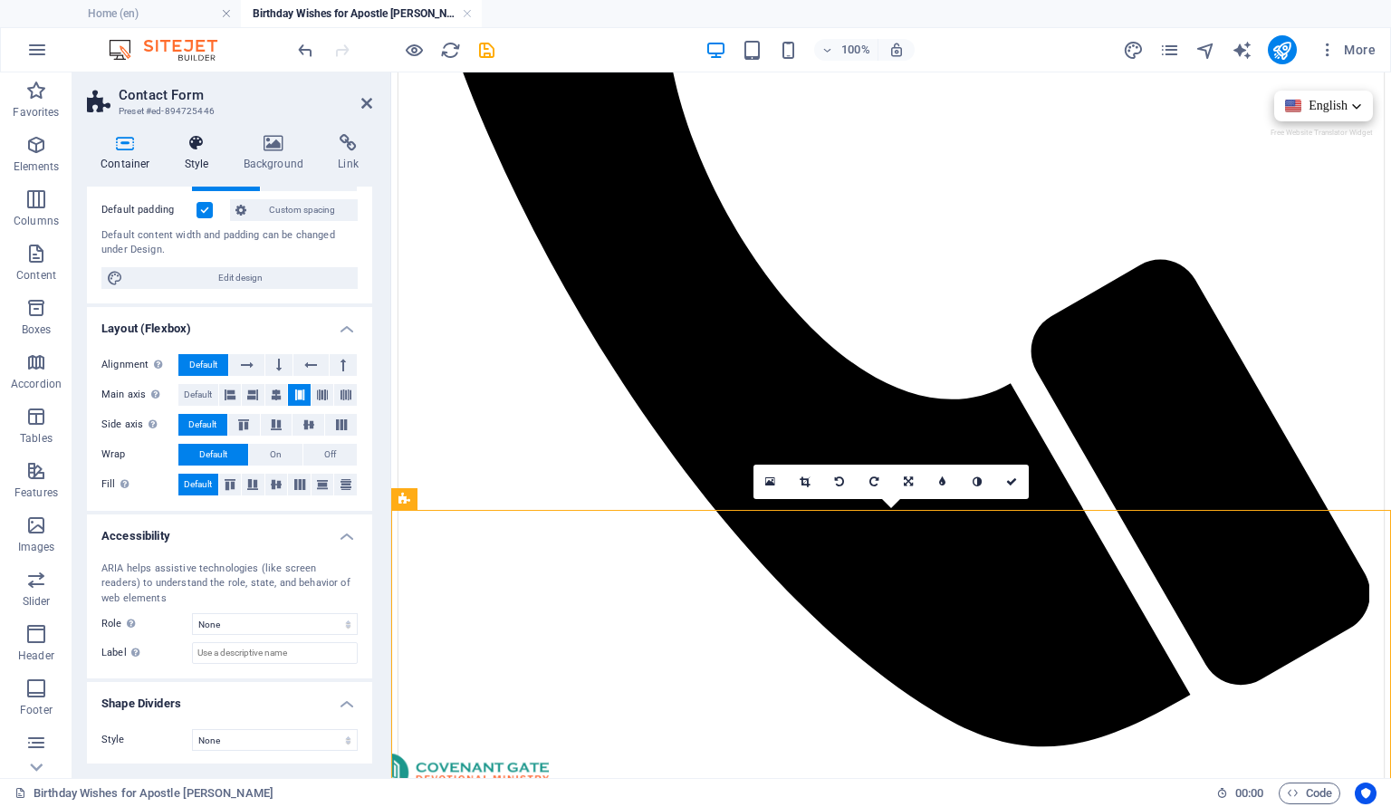
click at [187, 159] on h4 "Style" at bounding box center [200, 153] width 59 height 38
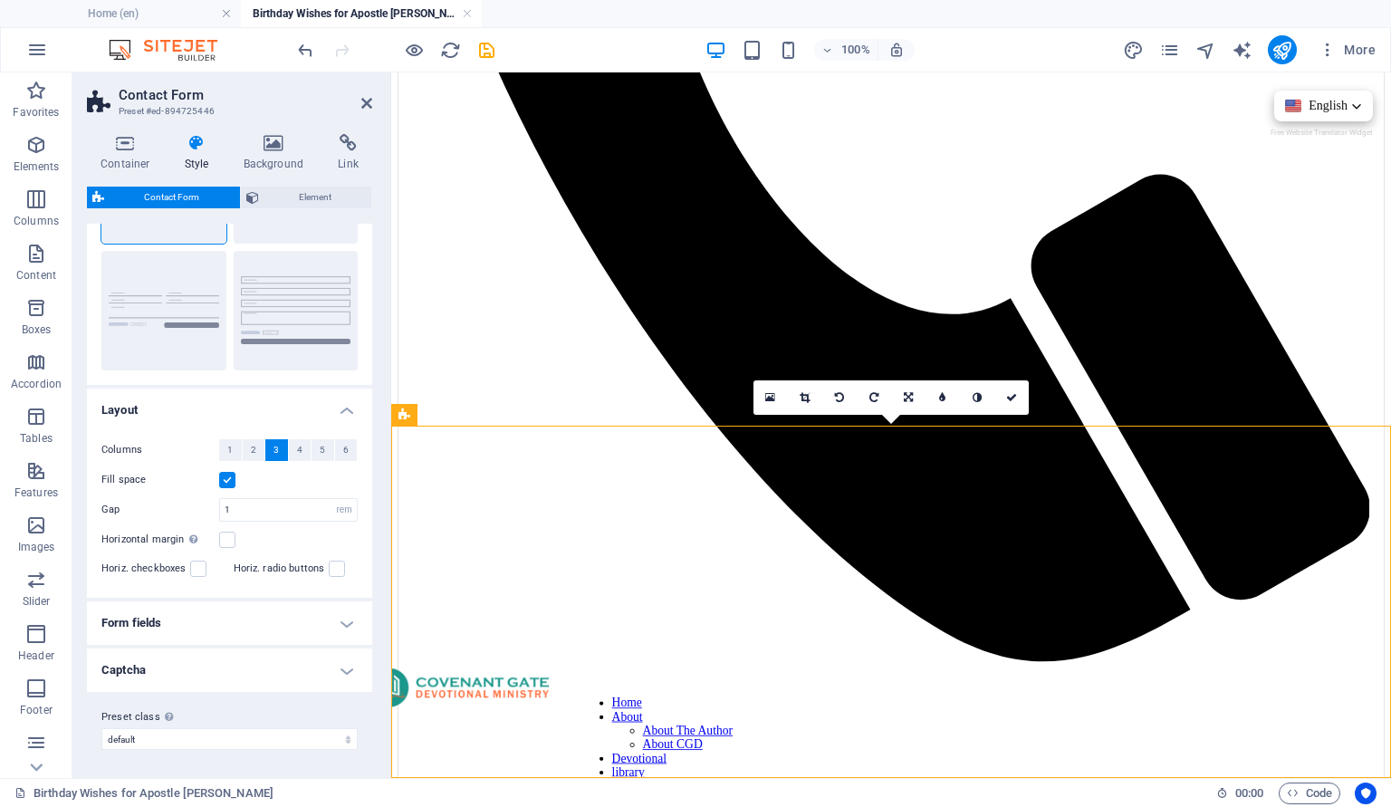
scroll to position [0, 0]
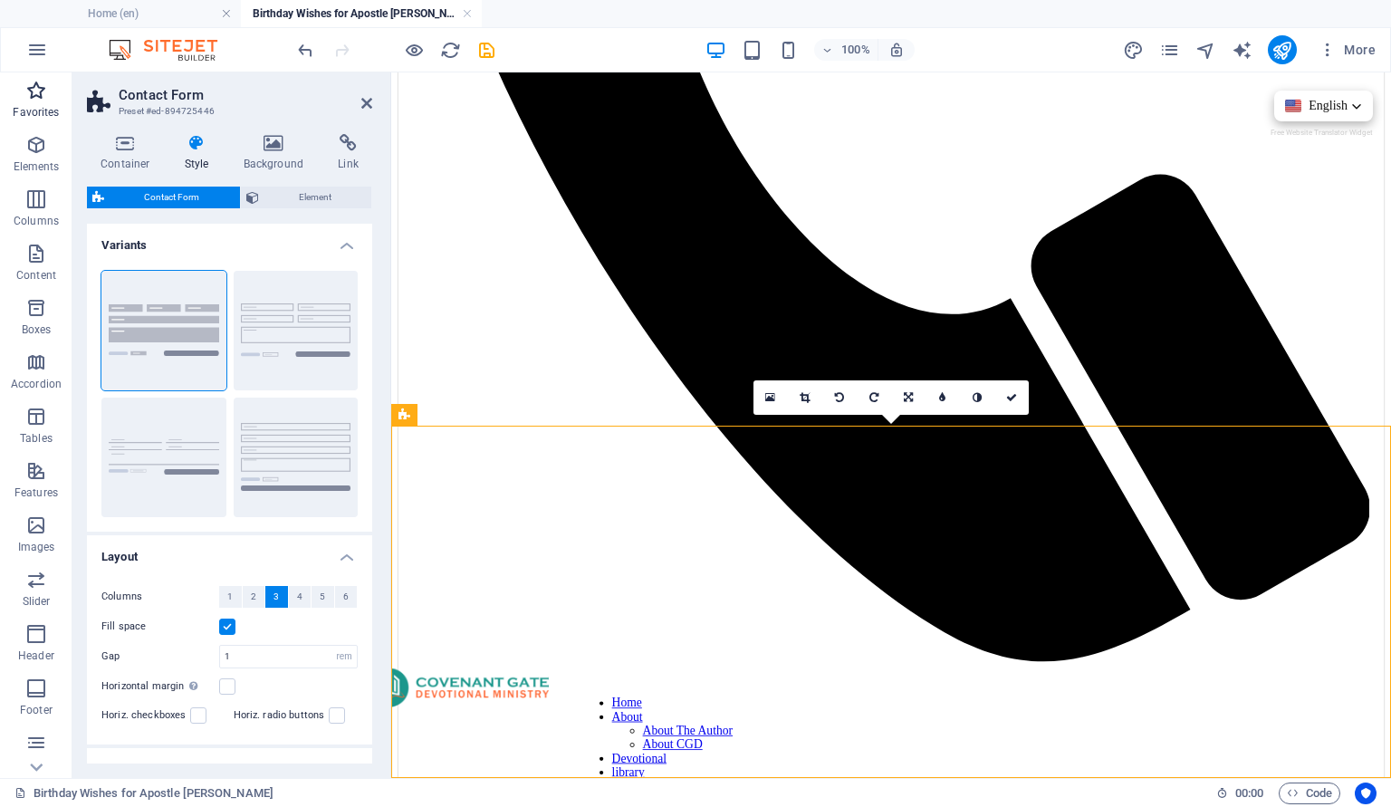
click at [27, 106] on p "Favorites" at bounding box center [36, 112] width 46 height 14
click at [32, 152] on icon "button" at bounding box center [36, 145] width 22 height 22
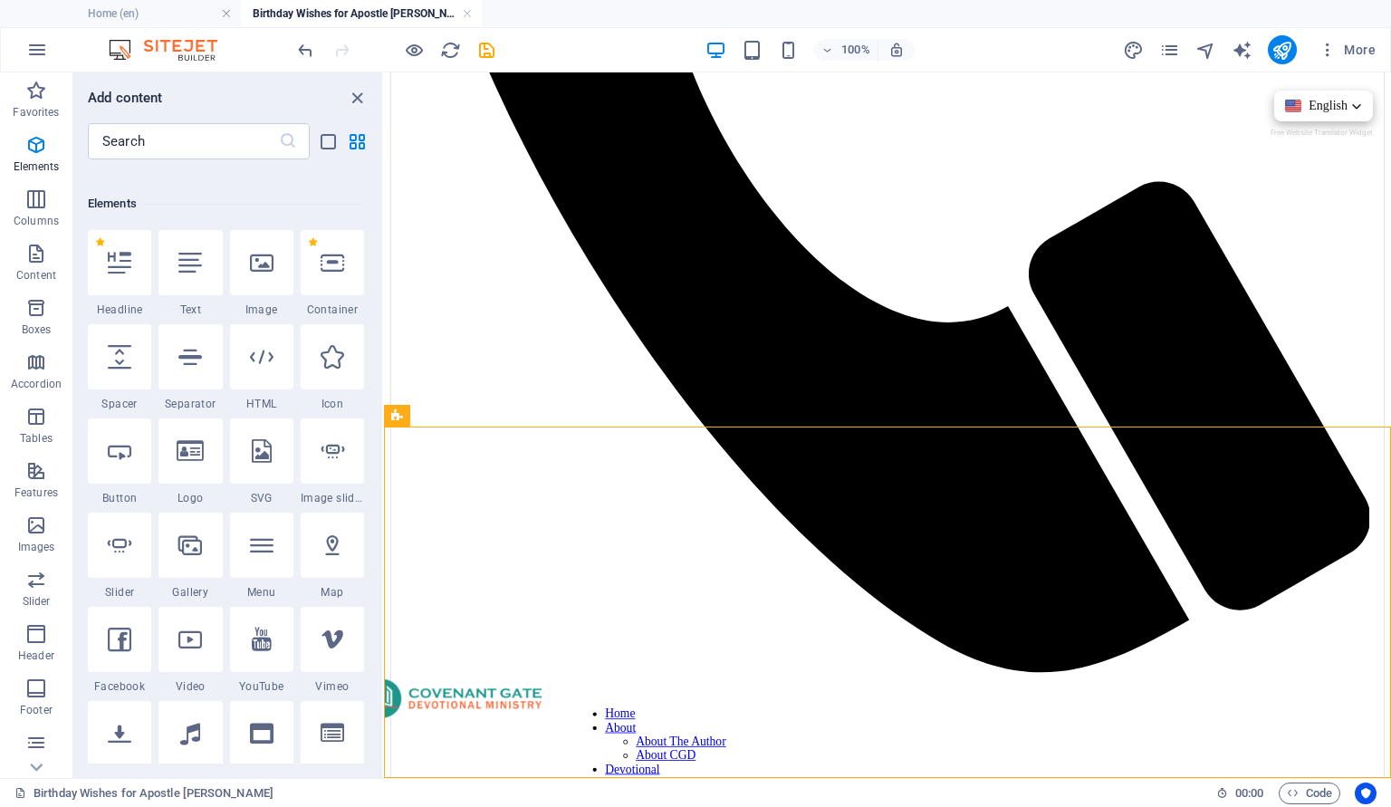
scroll to position [192, 0]
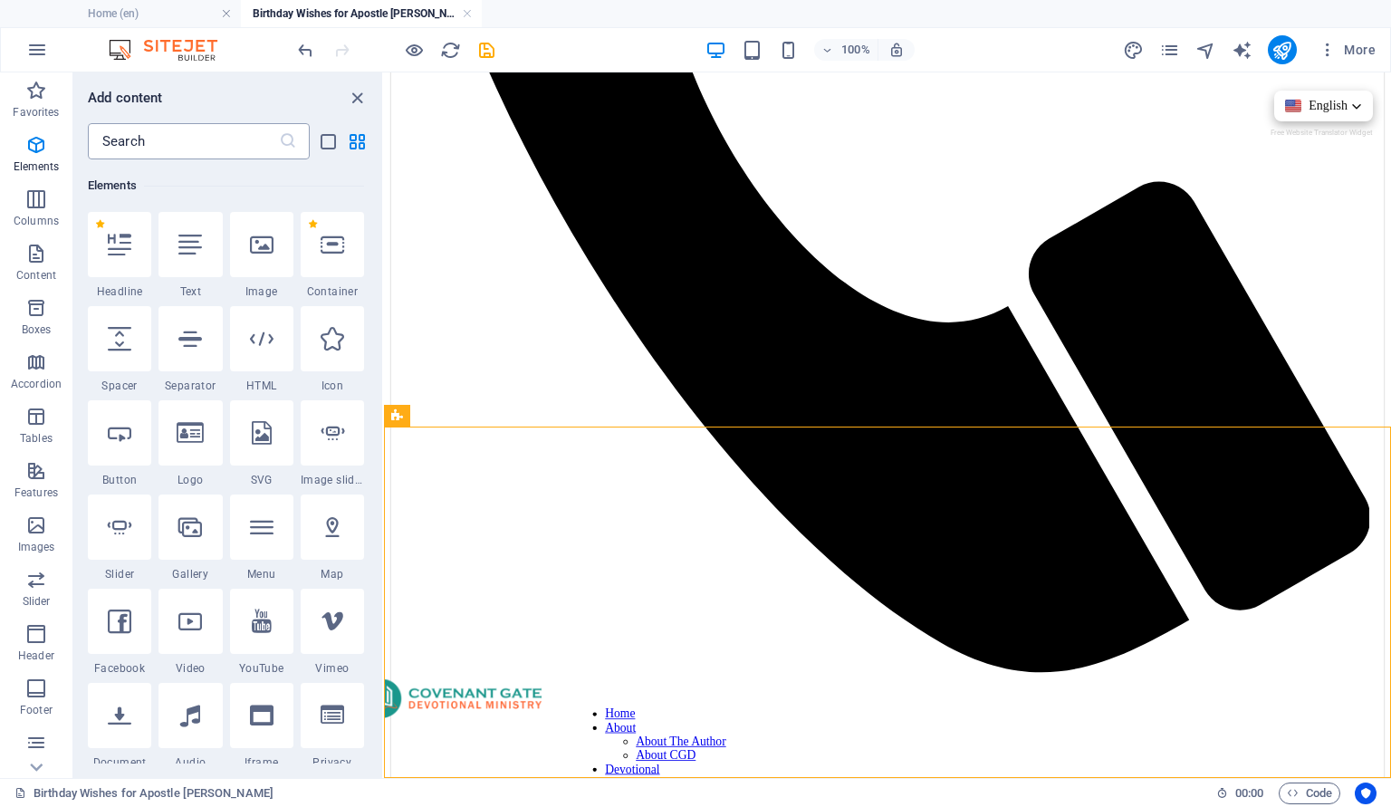
click at [166, 140] on input "text" at bounding box center [183, 141] width 191 height 36
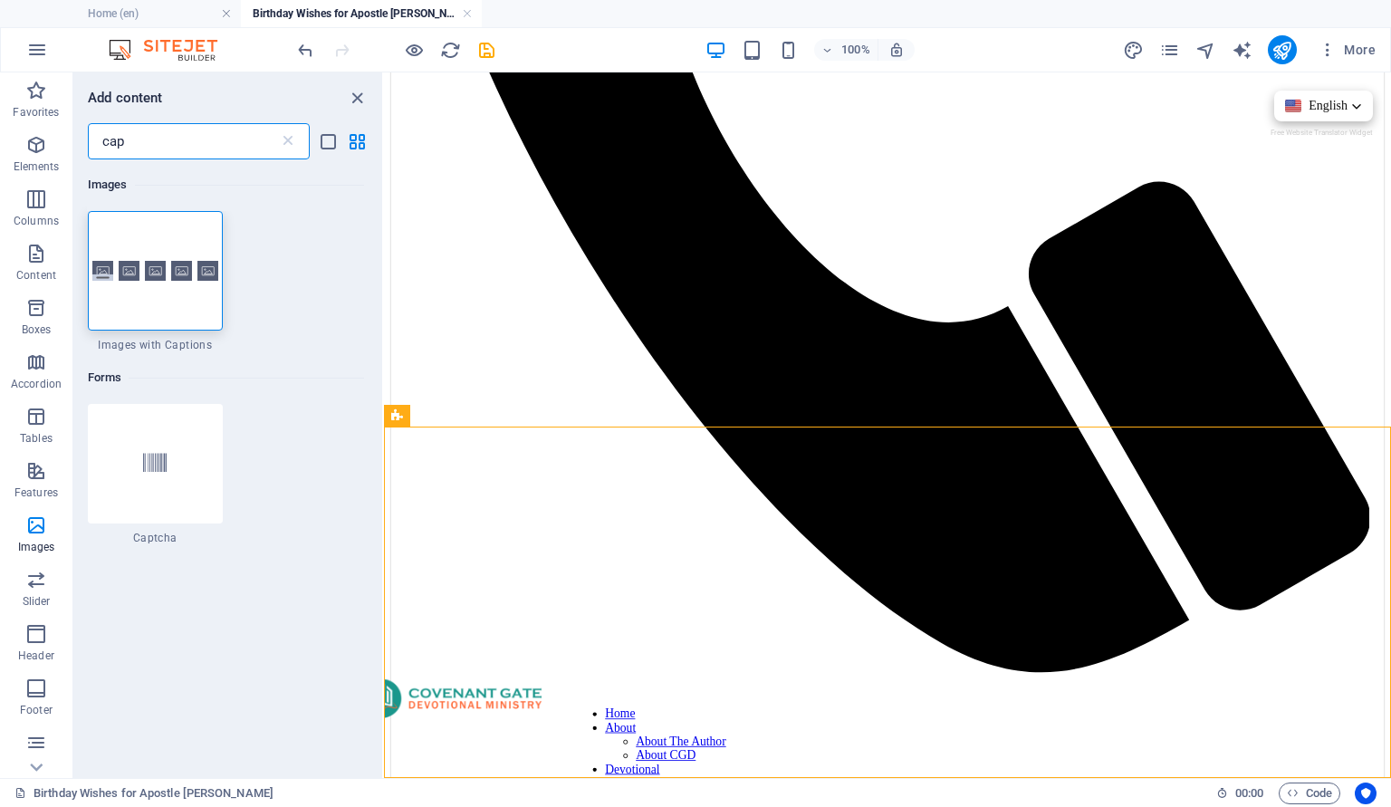
scroll to position [0, 0]
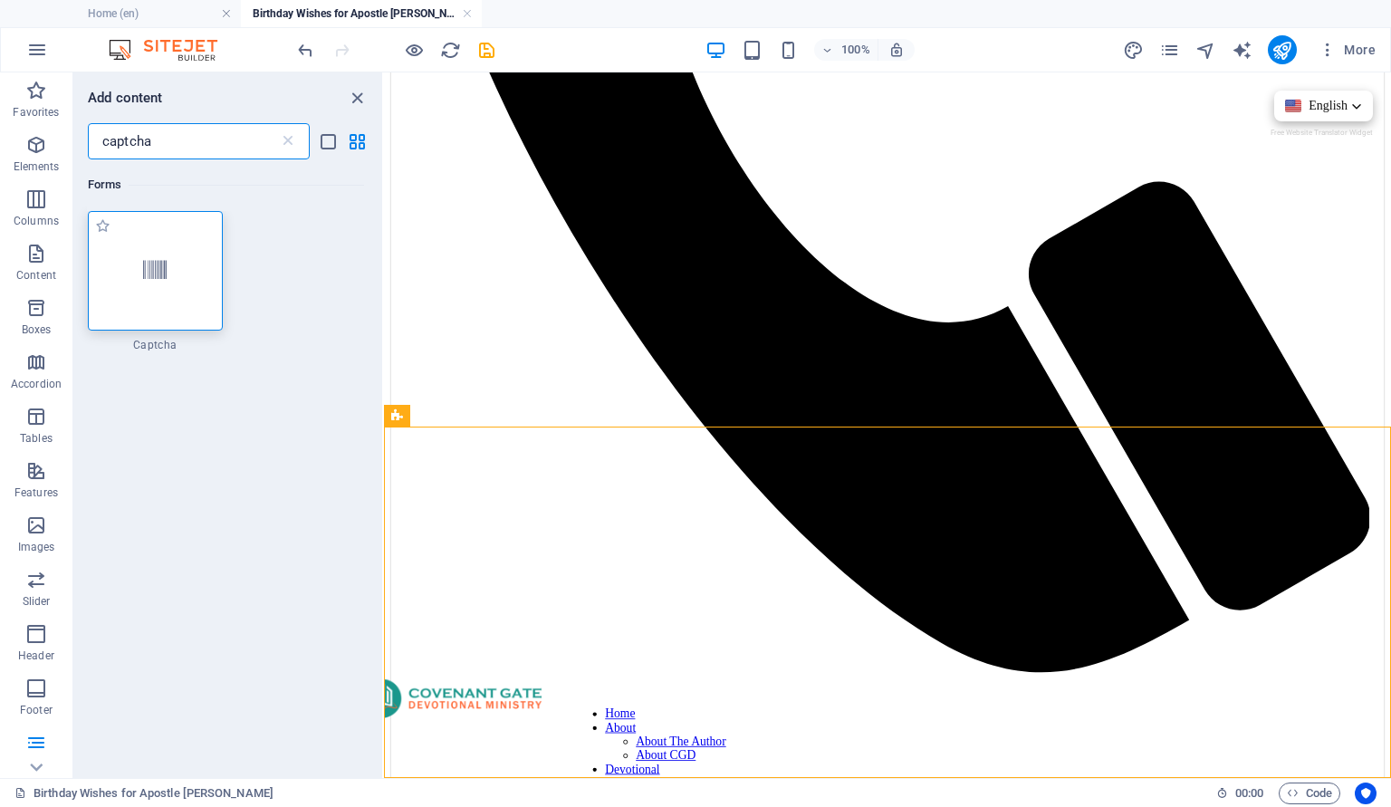
type input "captcha"
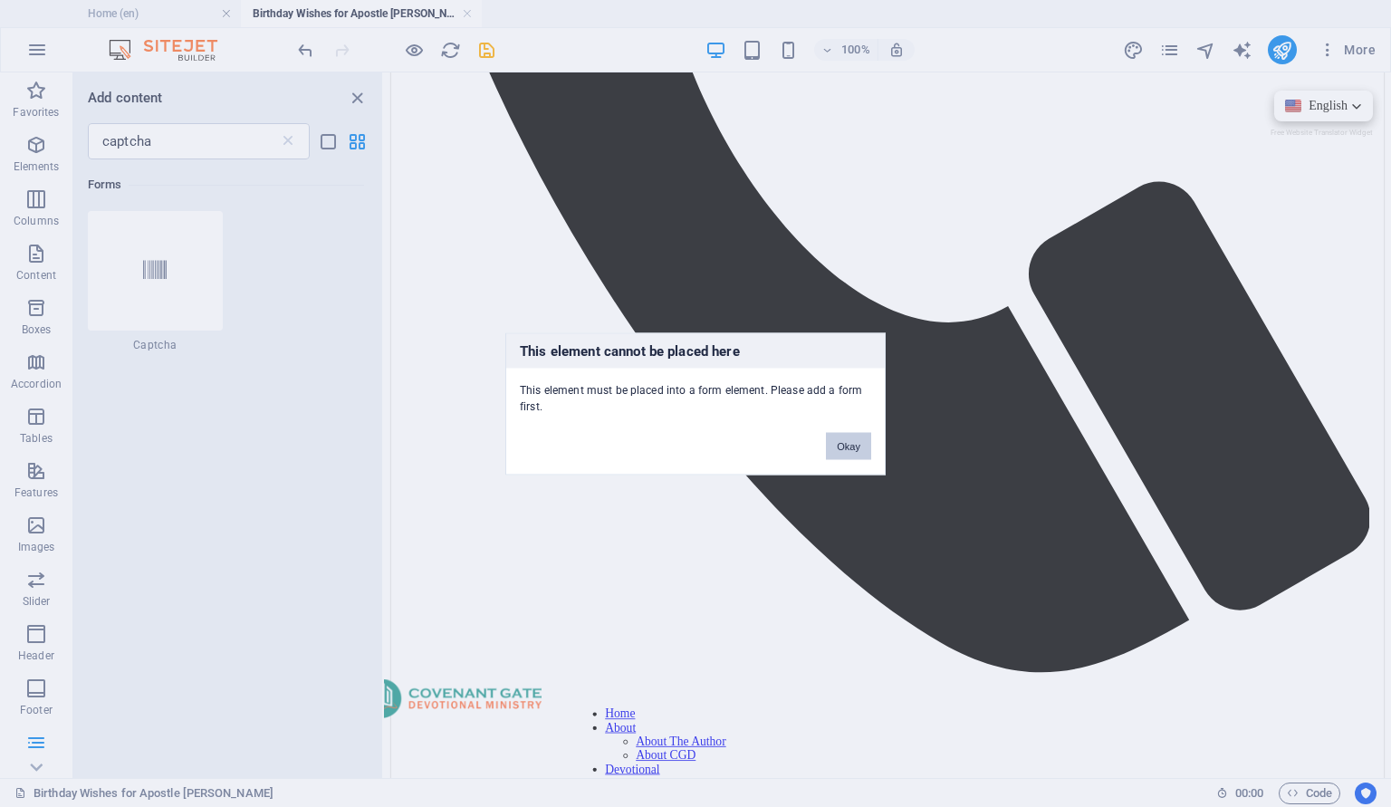
click at [847, 455] on button "Okay" at bounding box center [848, 445] width 45 height 27
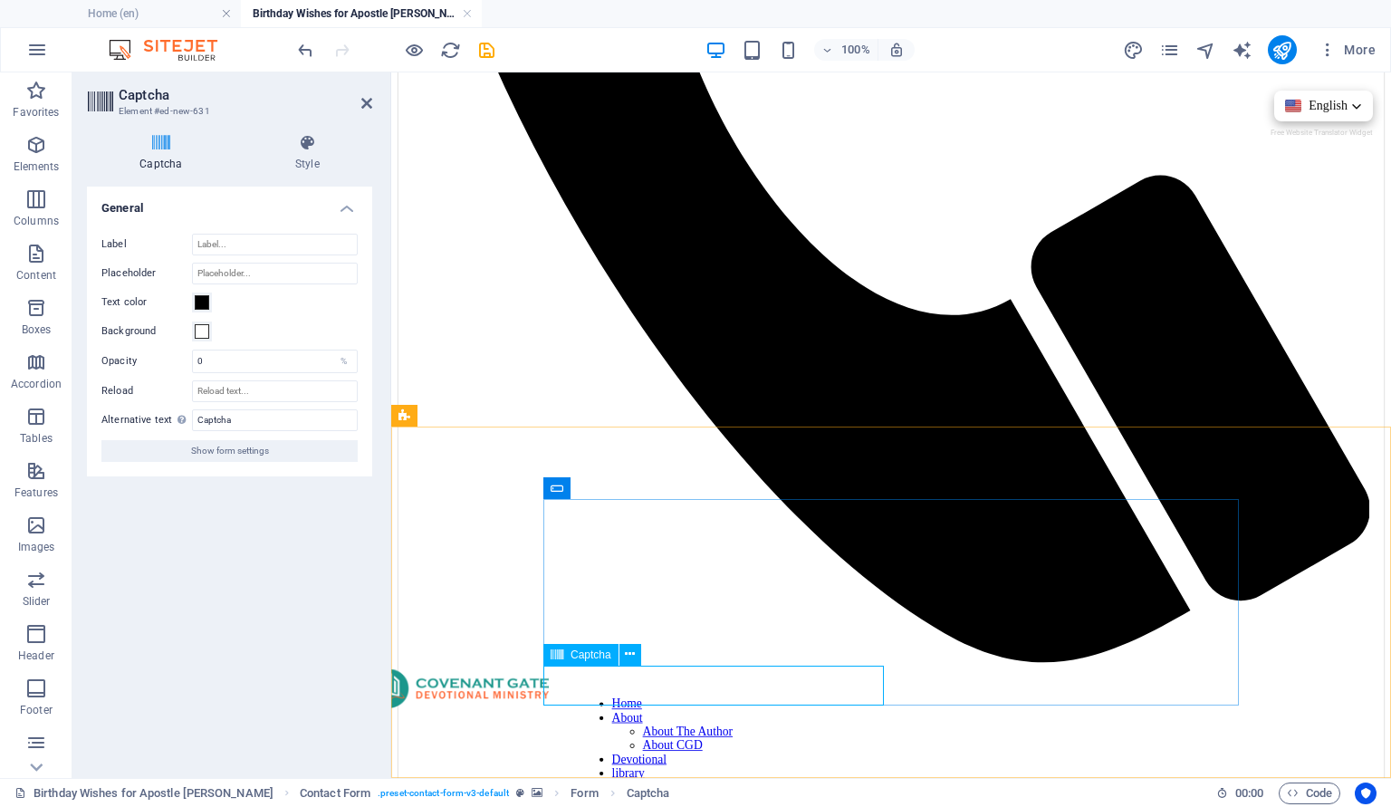
click at [204, 329] on span at bounding box center [202, 331] width 14 height 14
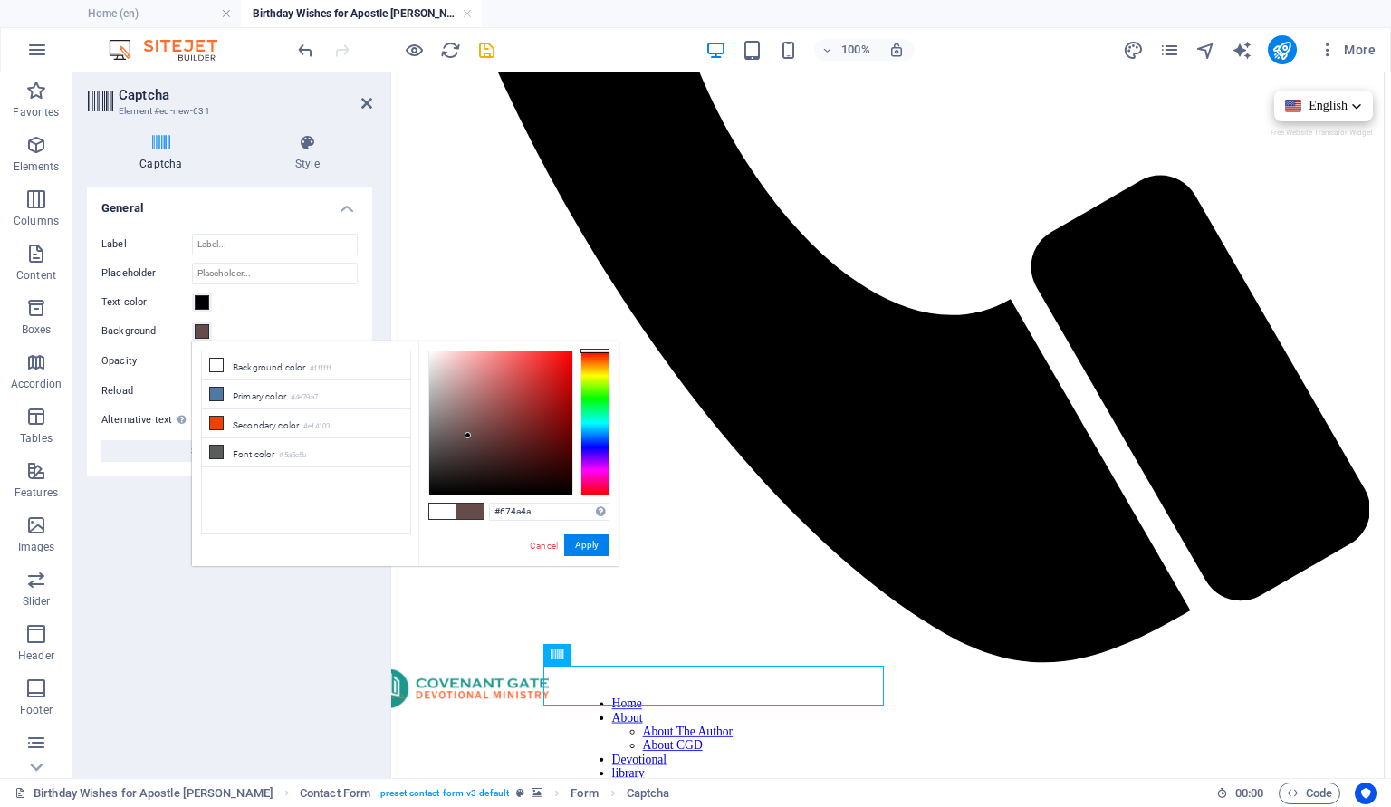
drag, startPoint x: 512, startPoint y: 407, endPoint x: 468, endPoint y: 435, distance: 52.5
click at [468, 435] on div at bounding box center [500, 422] width 143 height 143
click at [589, 541] on button "Apply" at bounding box center [586, 545] width 45 height 22
click at [590, 538] on button "Apply" at bounding box center [586, 545] width 45 height 22
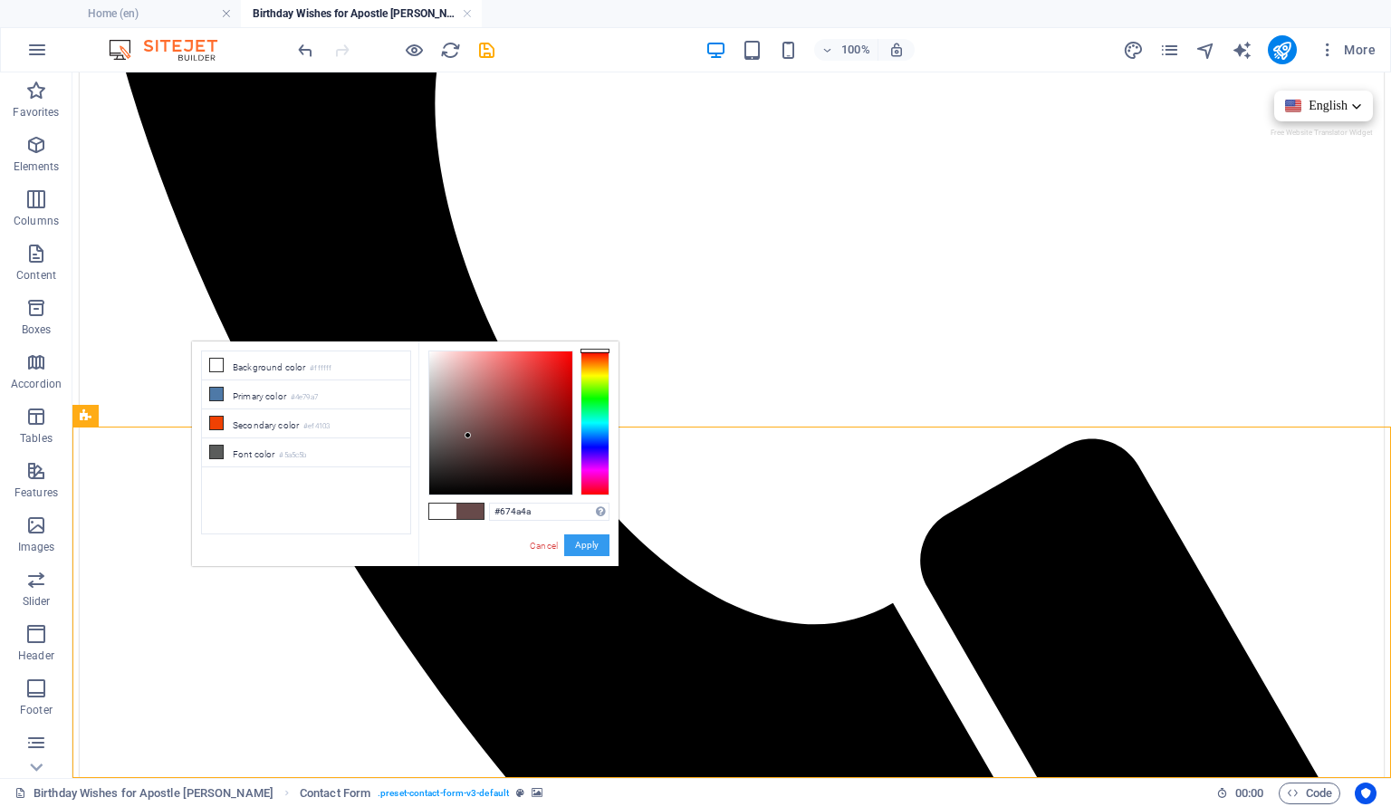
click at [587, 540] on button "Apply" at bounding box center [586, 545] width 45 height 22
type input "#715454"
click at [464, 430] on div at bounding box center [500, 422] width 143 height 143
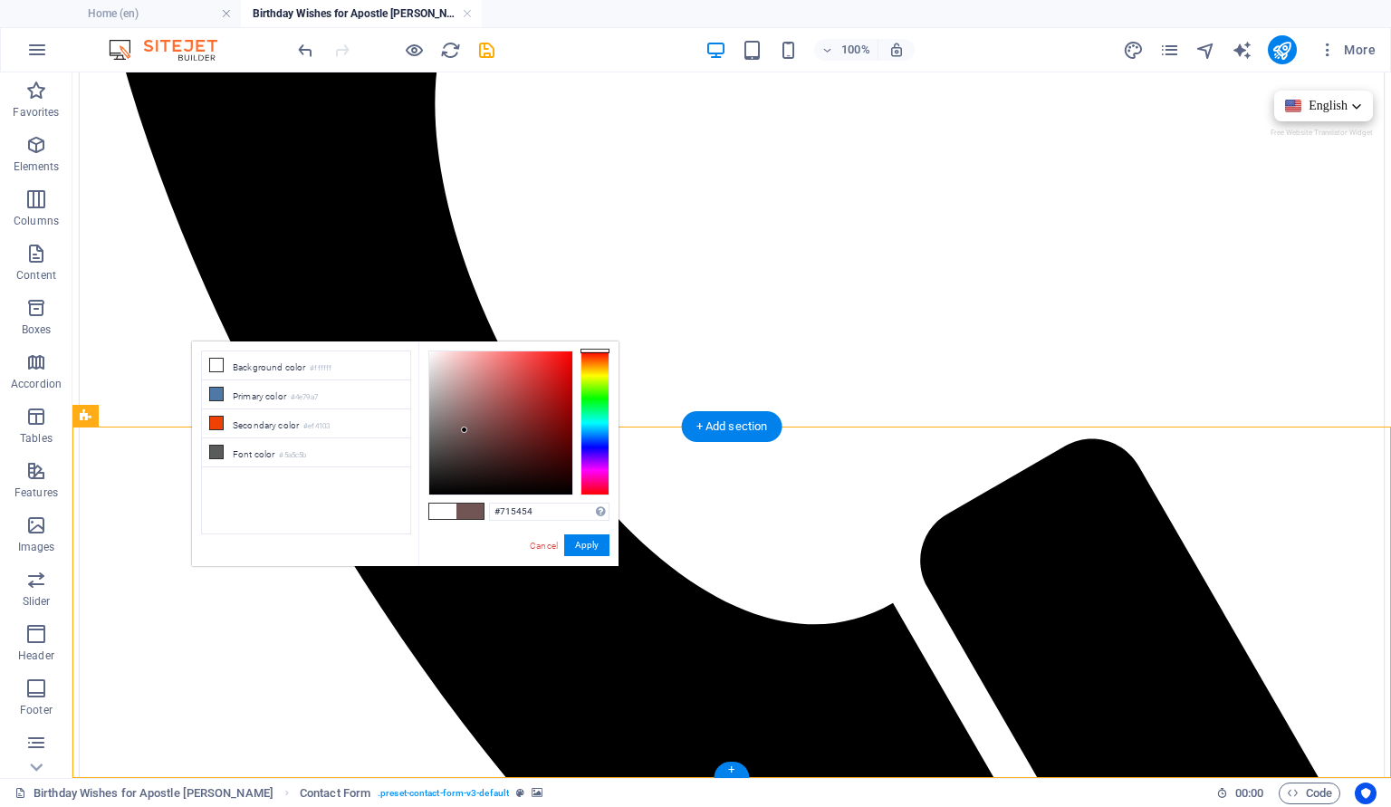
select select "rem"
select select "preset-contact-form-v3-default"
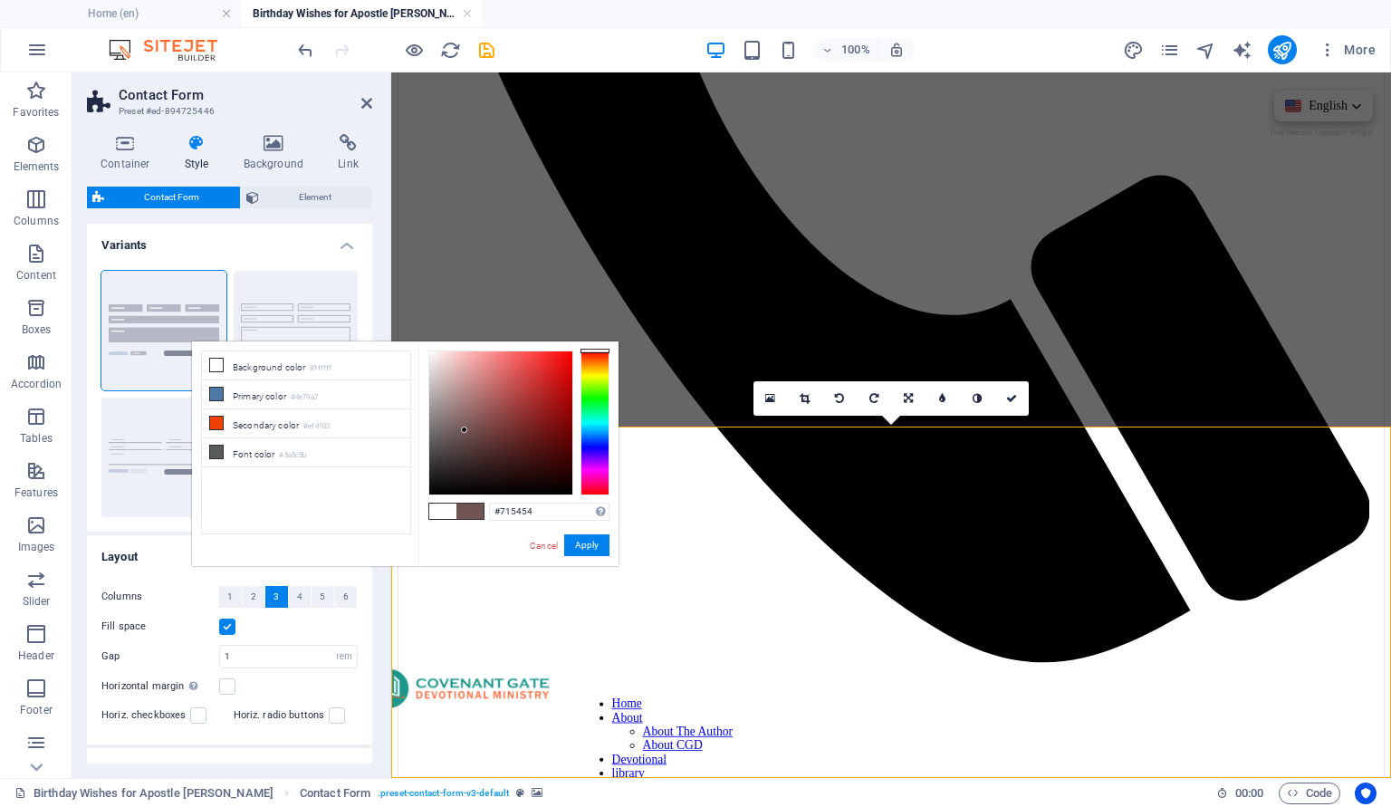
click at [548, 550] on link "Cancel" at bounding box center [544, 546] width 32 height 14
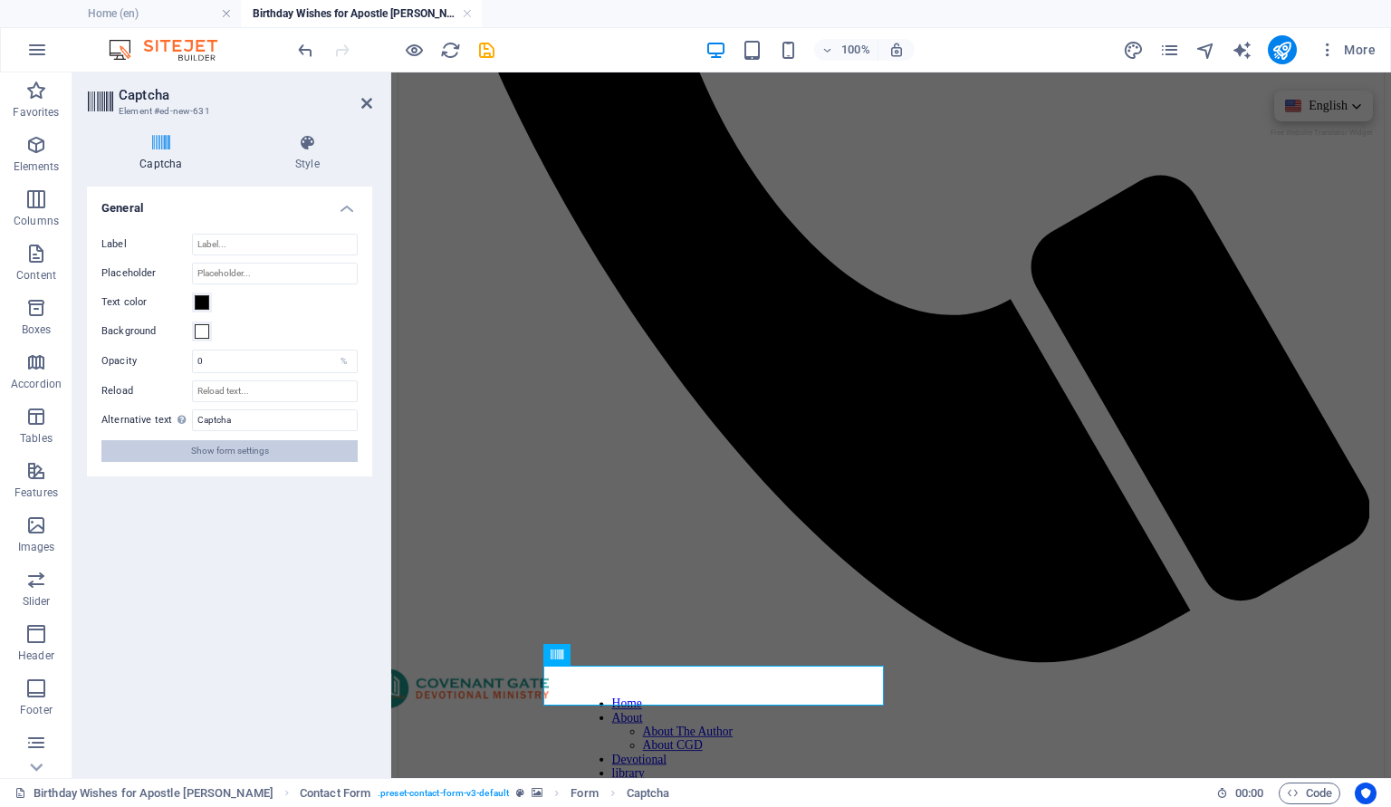
click at [278, 447] on button "Show form settings" at bounding box center [229, 451] width 256 height 22
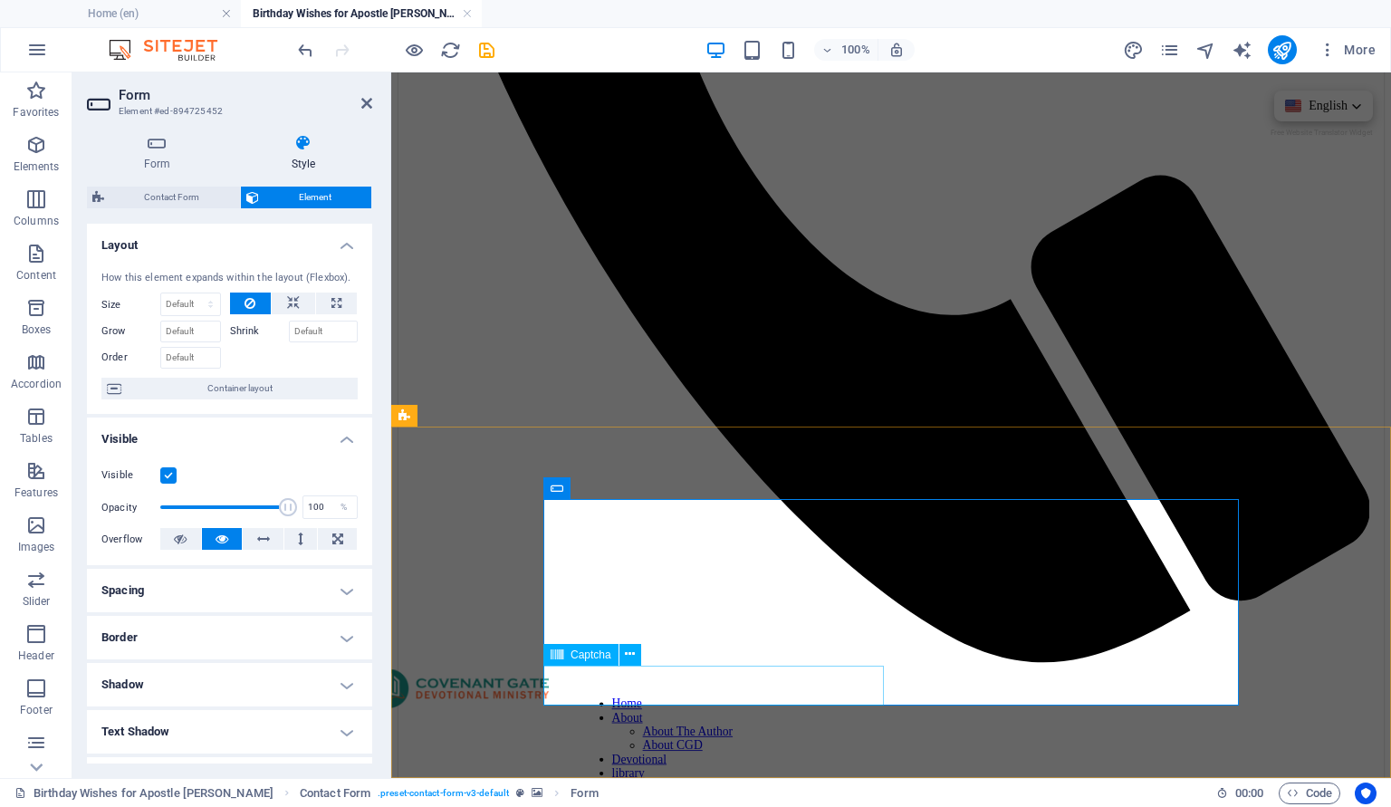
click at [491, 46] on icon "save" at bounding box center [486, 50] width 21 height 21
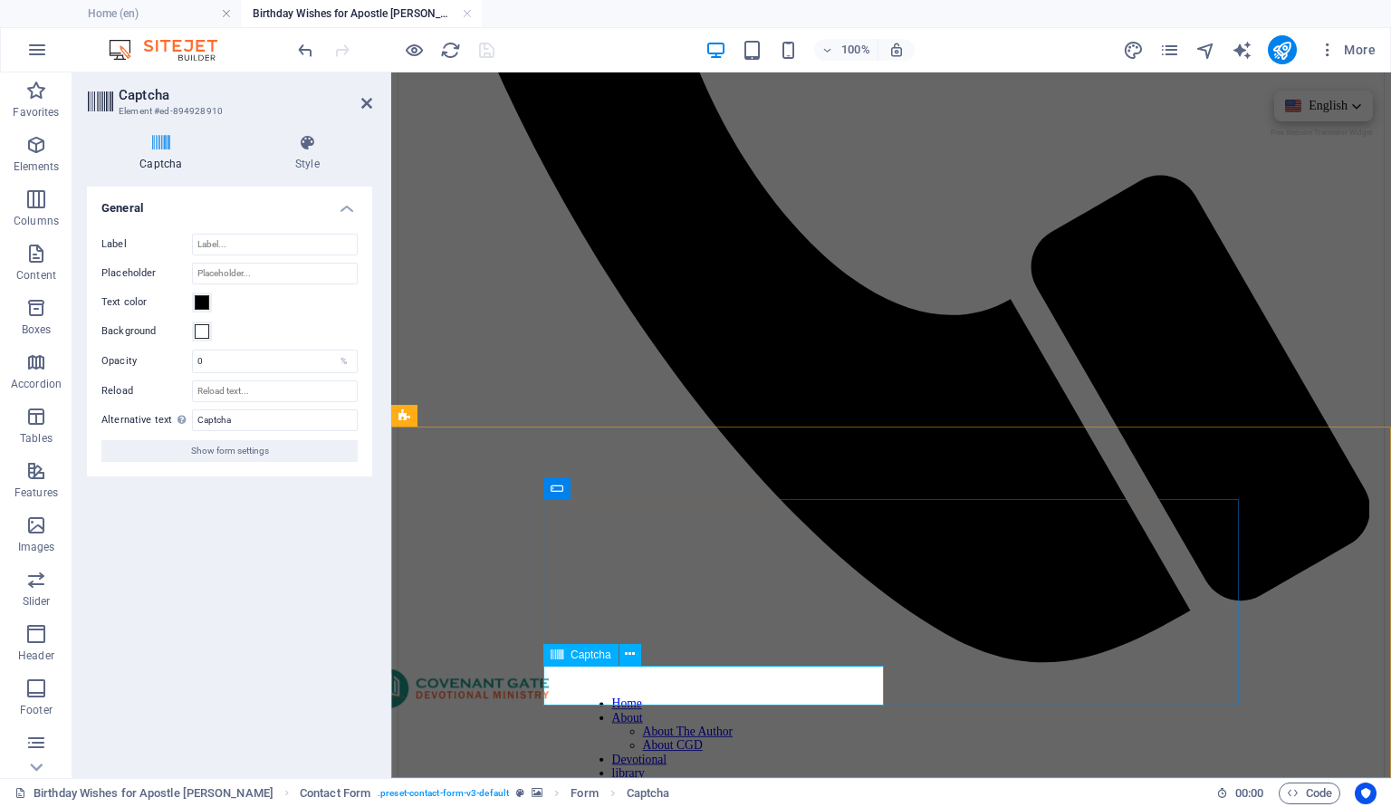
click at [274, 384] on input "Reload" at bounding box center [275, 391] width 166 height 22
click at [265, 421] on input "Captcha" at bounding box center [275, 420] width 166 height 22
click at [297, 152] on h4 "Style" at bounding box center [307, 153] width 129 height 38
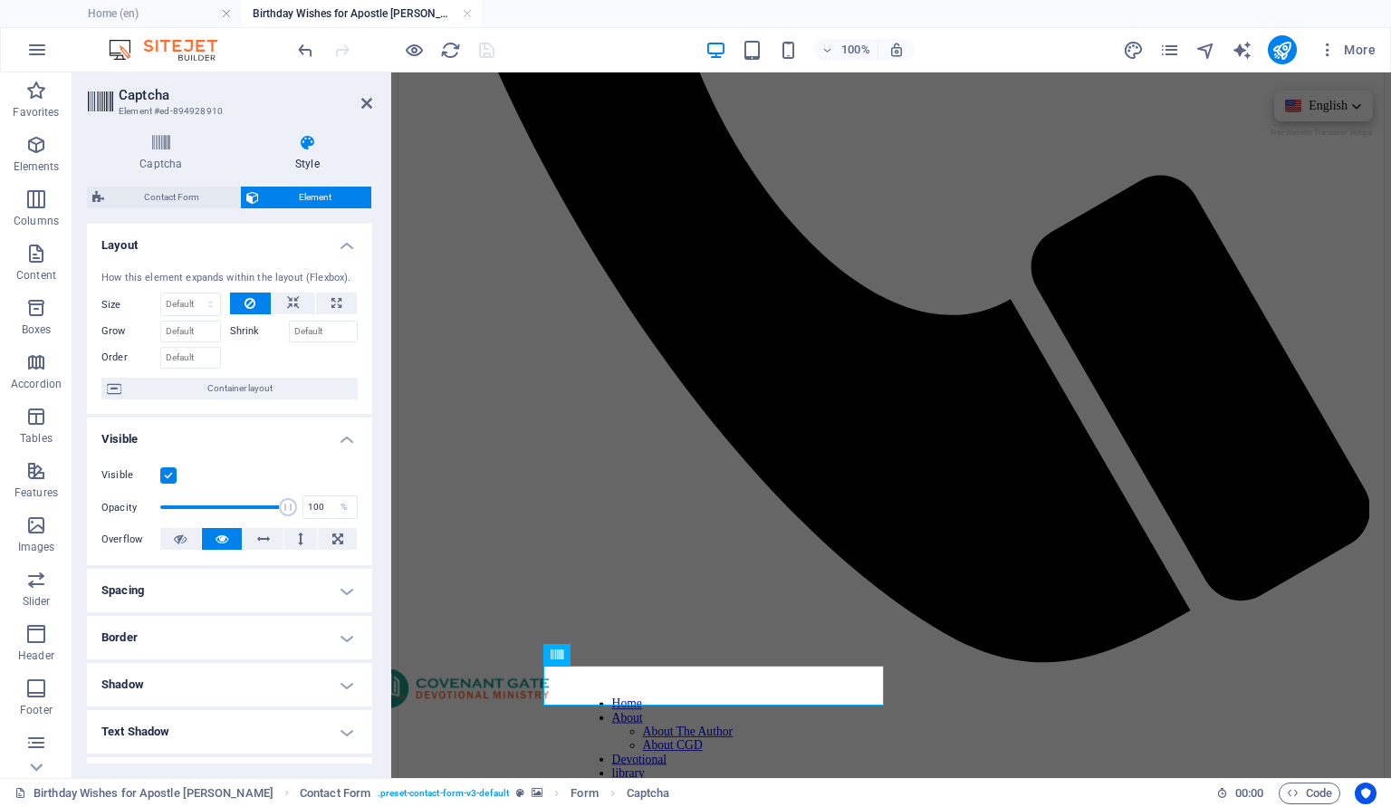
click at [473, 55] on div at bounding box center [395, 49] width 203 height 29
click at [367, 103] on icon at bounding box center [366, 103] width 11 height 14
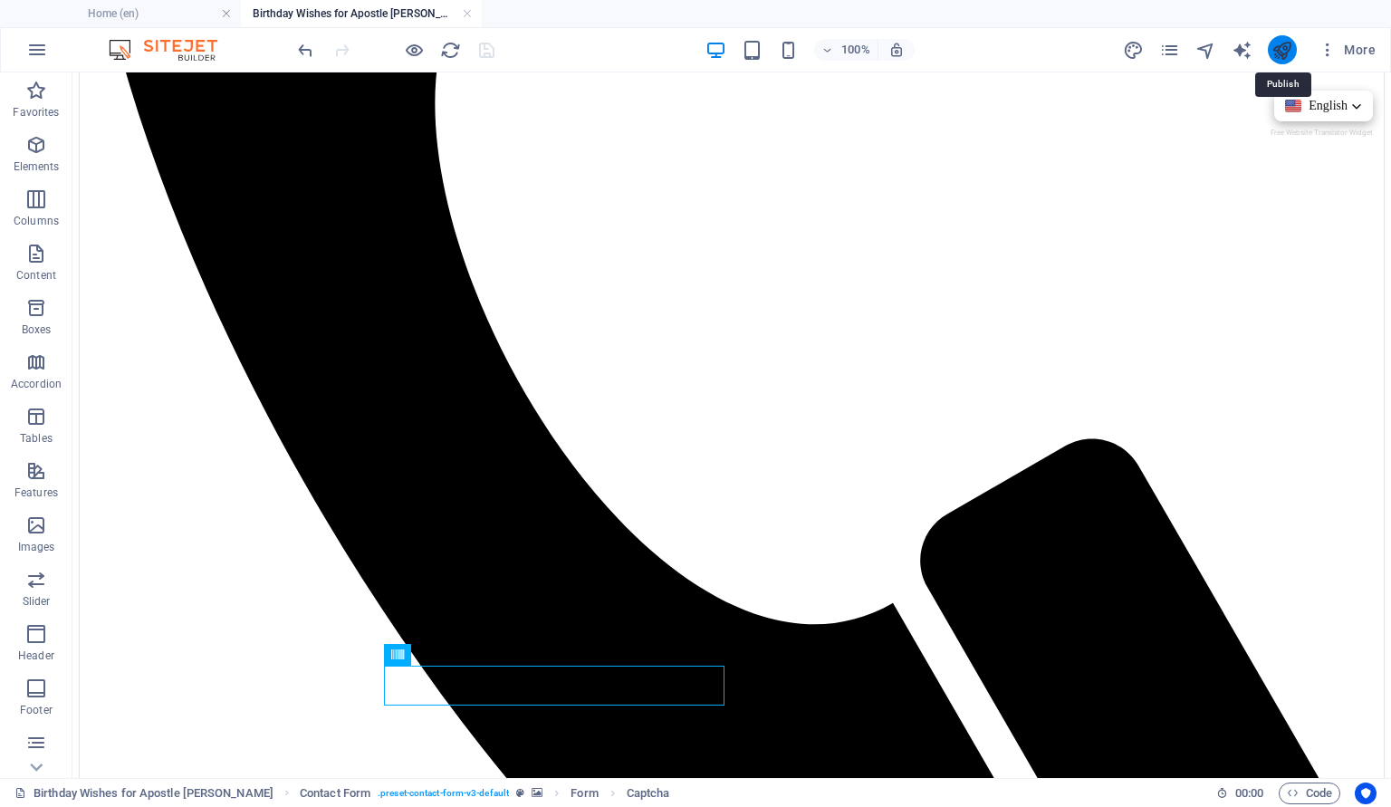
click at [1280, 53] on icon "publish" at bounding box center [1281, 50] width 21 height 21
